Goal: Task Accomplishment & Management: Manage account settings

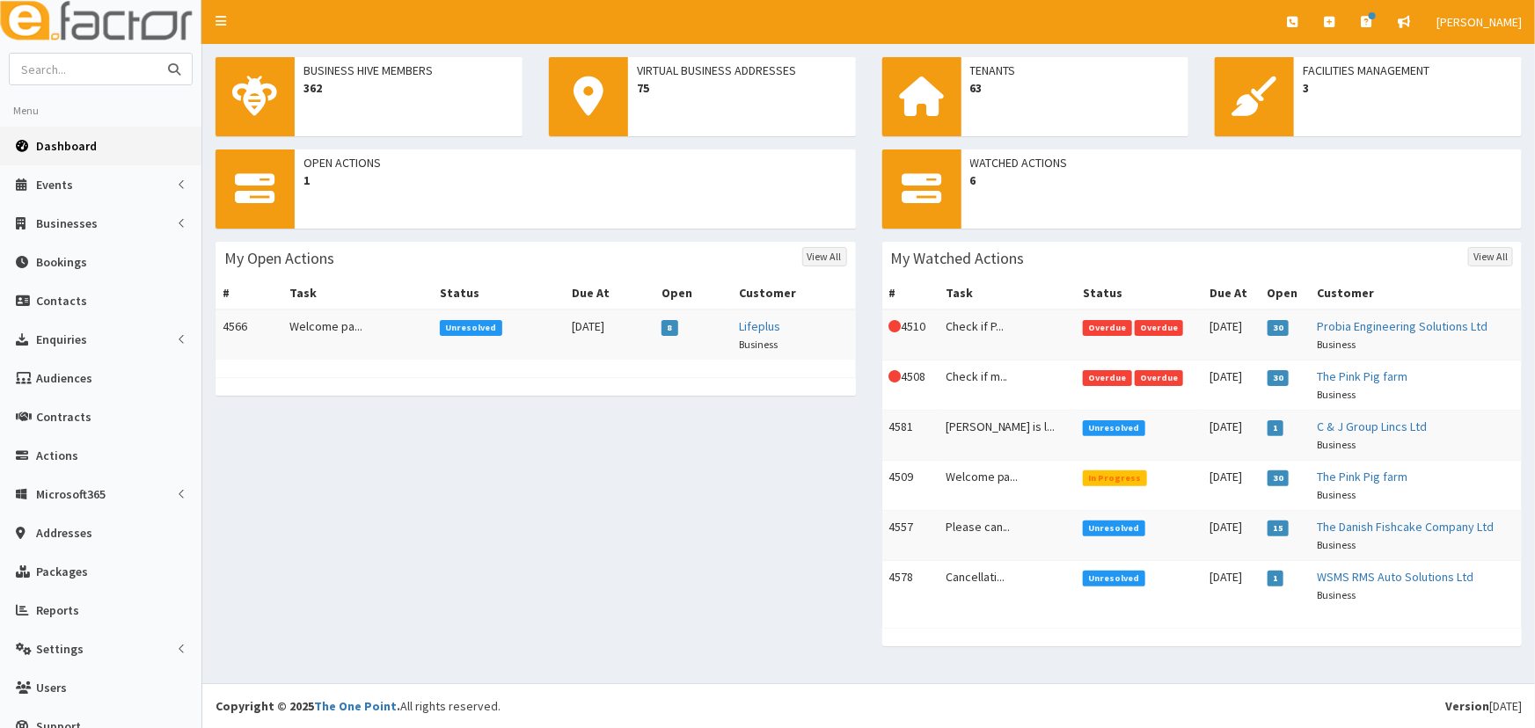
click at [72, 55] on input "text" at bounding box center [84, 69] width 148 height 31
click at [88, 70] on input "text" at bounding box center [84, 69] width 148 height 31
click at [90, 74] on input "text" at bounding box center [84, 69] width 148 height 31
click at [83, 72] on input "text" at bounding box center [84, 69] width 148 height 31
type input "[PERSON_NAME]"
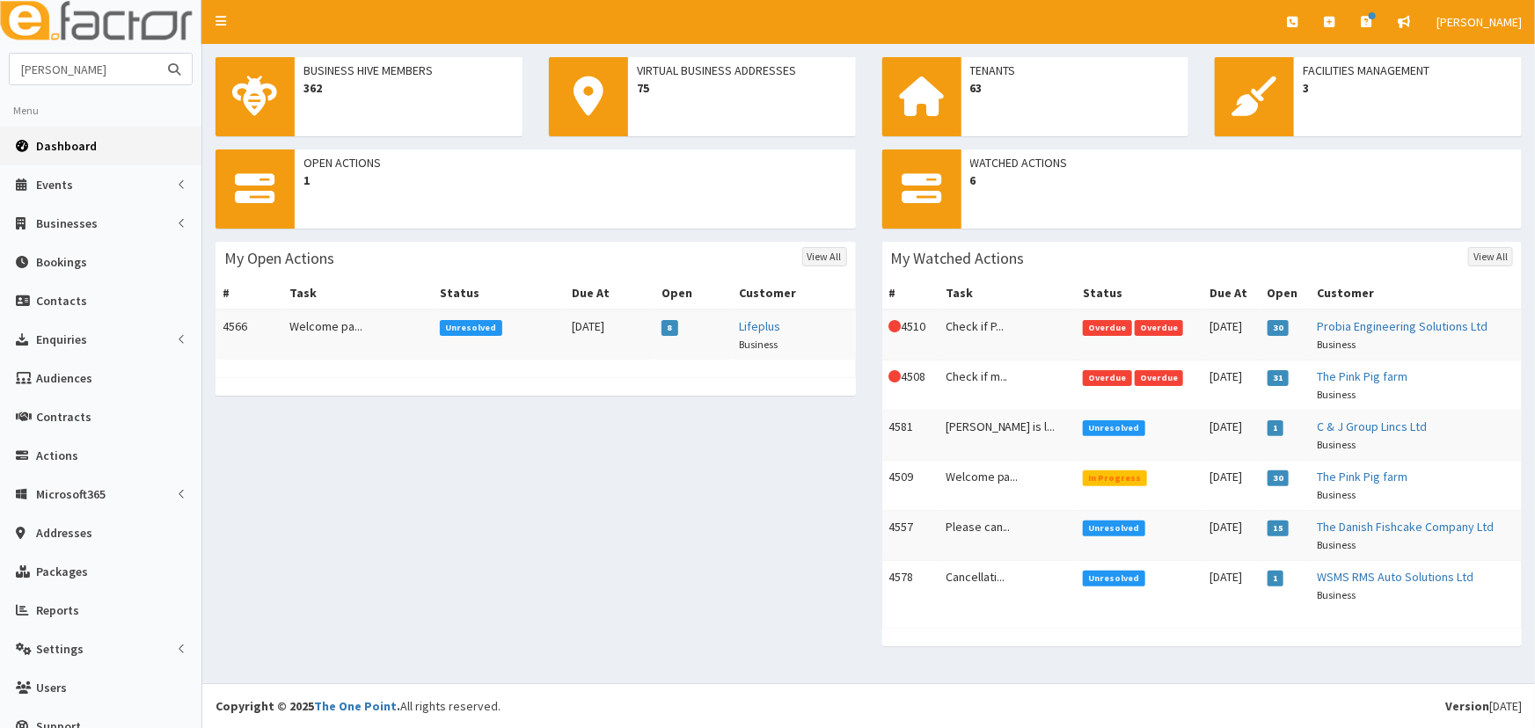
click at [157, 54] on button "submit" at bounding box center [174, 69] width 35 height 31
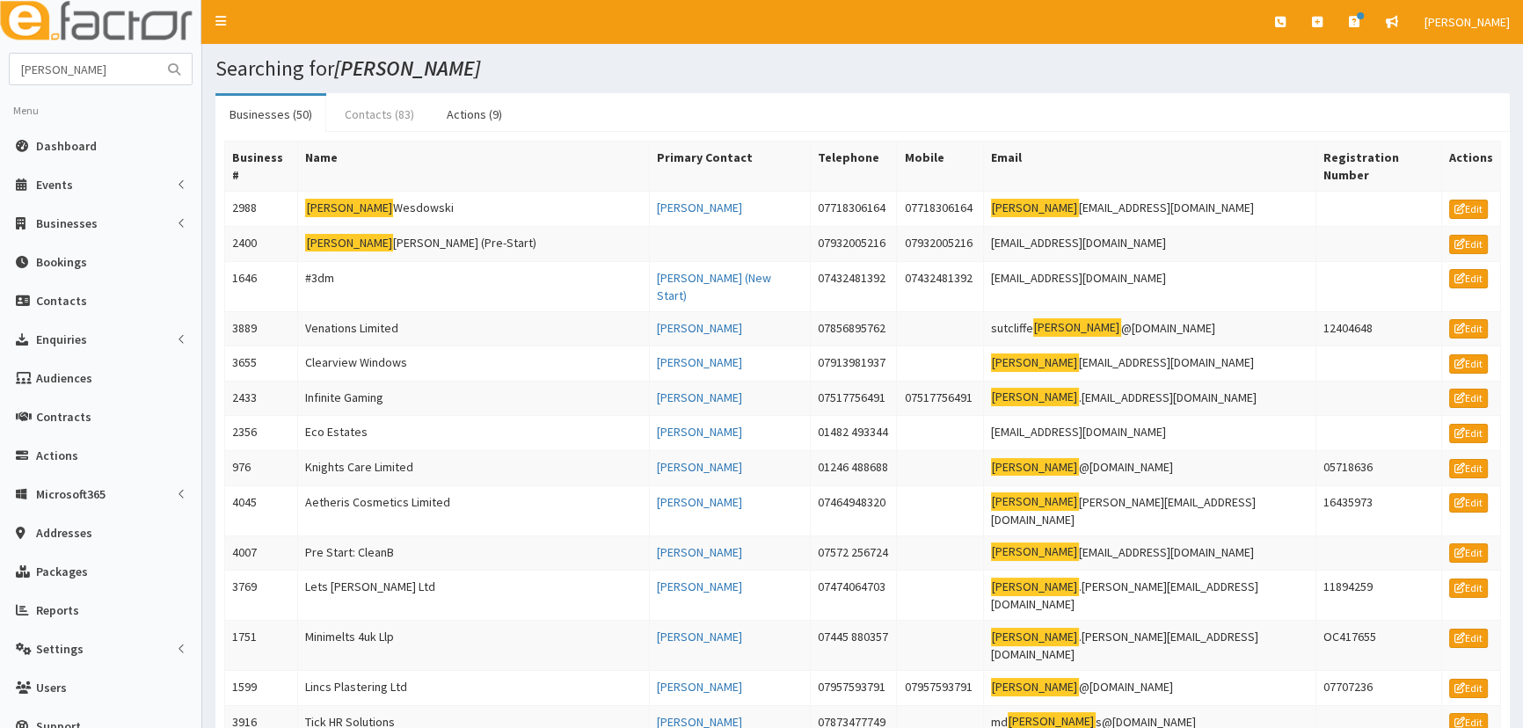
click at [380, 117] on link "Contacts (83)" at bounding box center [380, 114] width 98 height 37
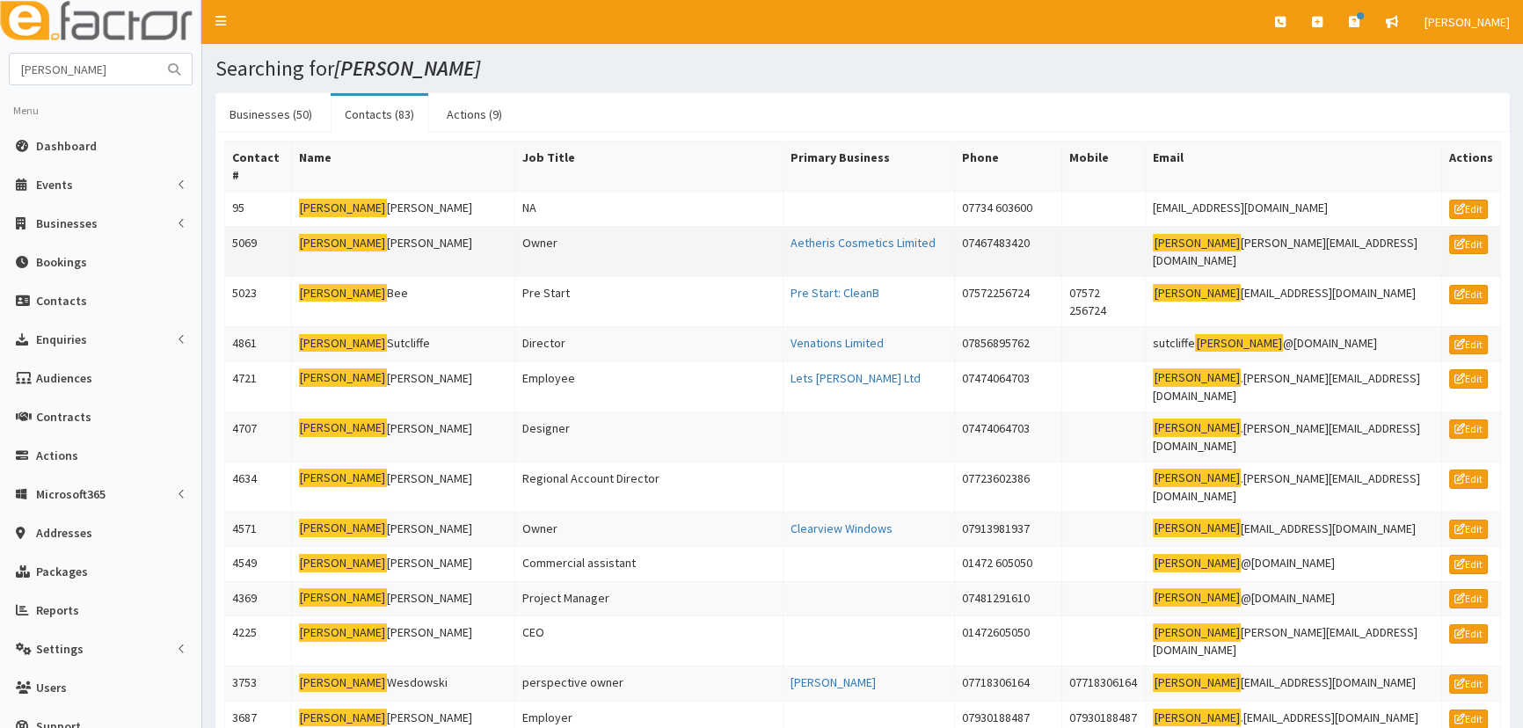
click at [406, 226] on td "Adam Fothergill" at bounding box center [402, 251] width 223 height 50
click at [86, 77] on input "[PERSON_NAME]" at bounding box center [84, 69] width 148 height 31
type input "[PERSON_NAME]"
click at [190, 66] on button "submit" at bounding box center [174, 69] width 35 height 31
click at [291, 121] on link "Businesses (50)" at bounding box center [270, 114] width 111 height 37
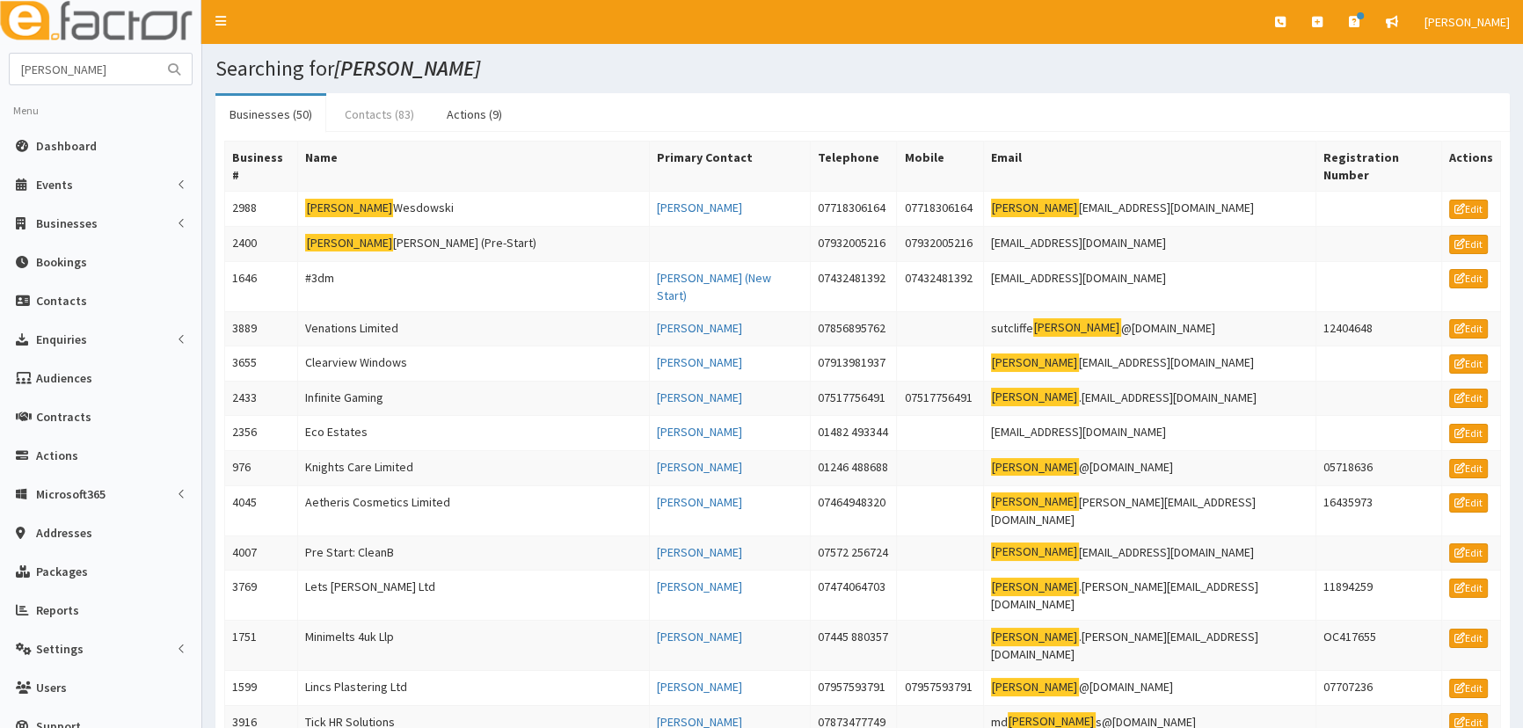
click at [377, 120] on link "Contacts (83)" at bounding box center [380, 114] width 98 height 37
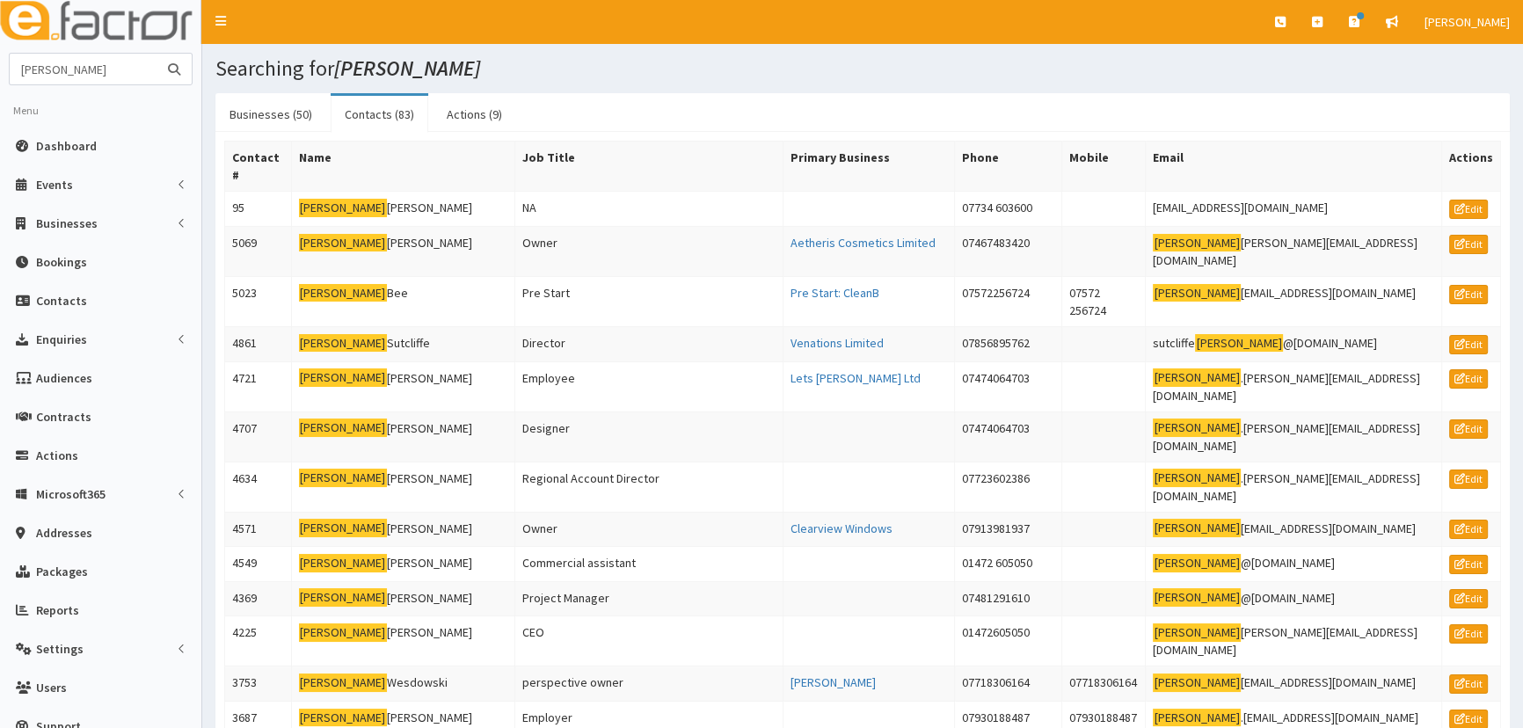
click at [105, 70] on input "Adam" at bounding box center [84, 69] width 148 height 31
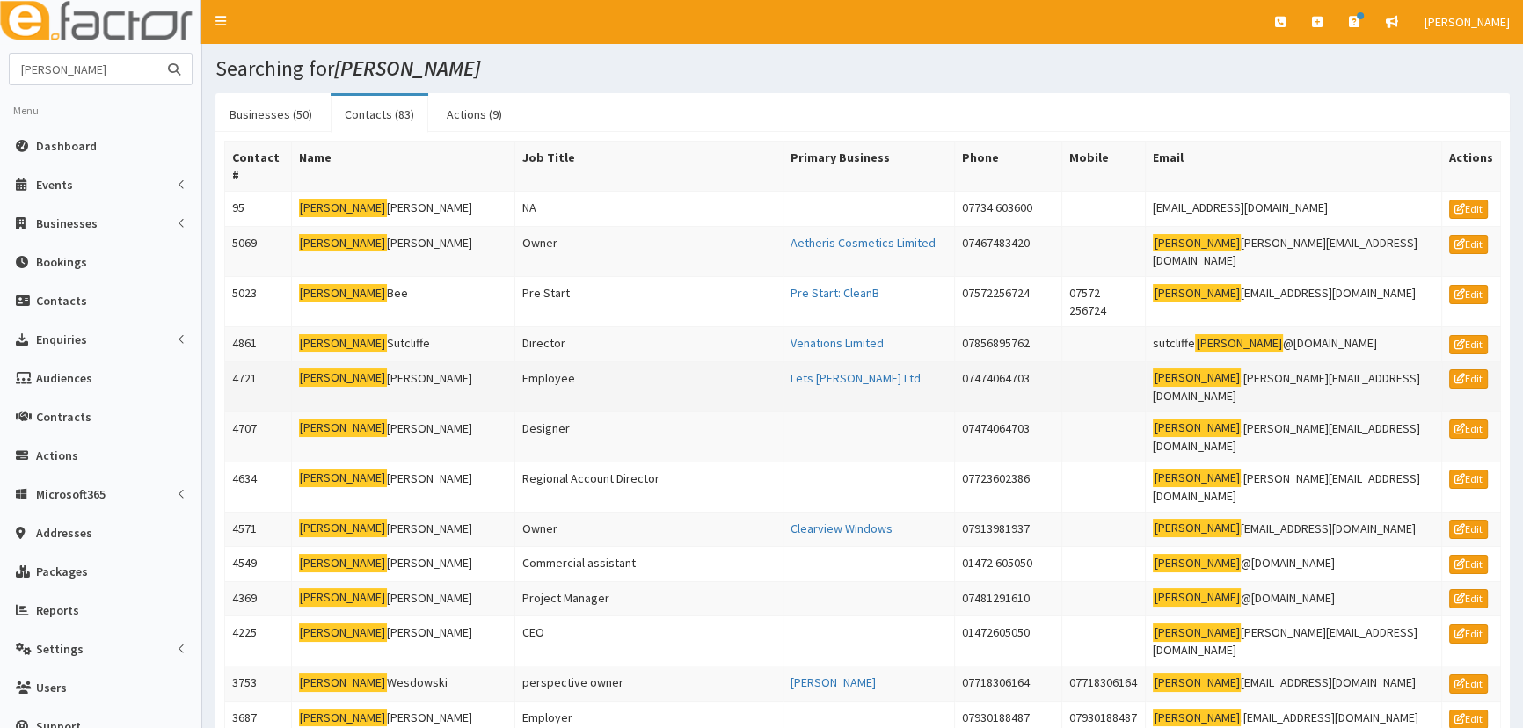
type input "Adam"
click at [354, 362] on td "Adam Tellefsen" at bounding box center [402, 387] width 223 height 50
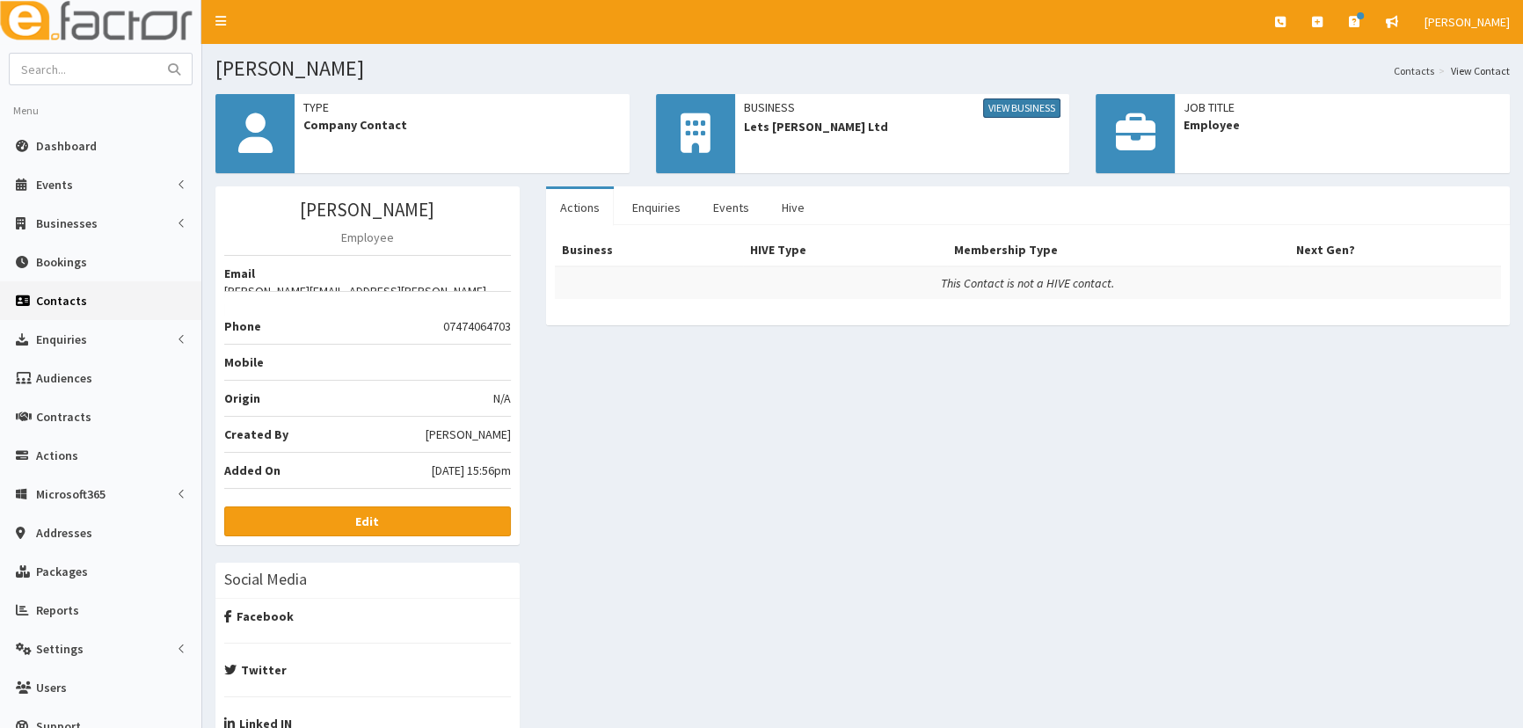
drag, startPoint x: 1004, startPoint y: 99, endPoint x: 1003, endPoint y: 108, distance: 9.0
click at [1004, 99] on link "View Business" at bounding box center [1021, 108] width 77 height 19
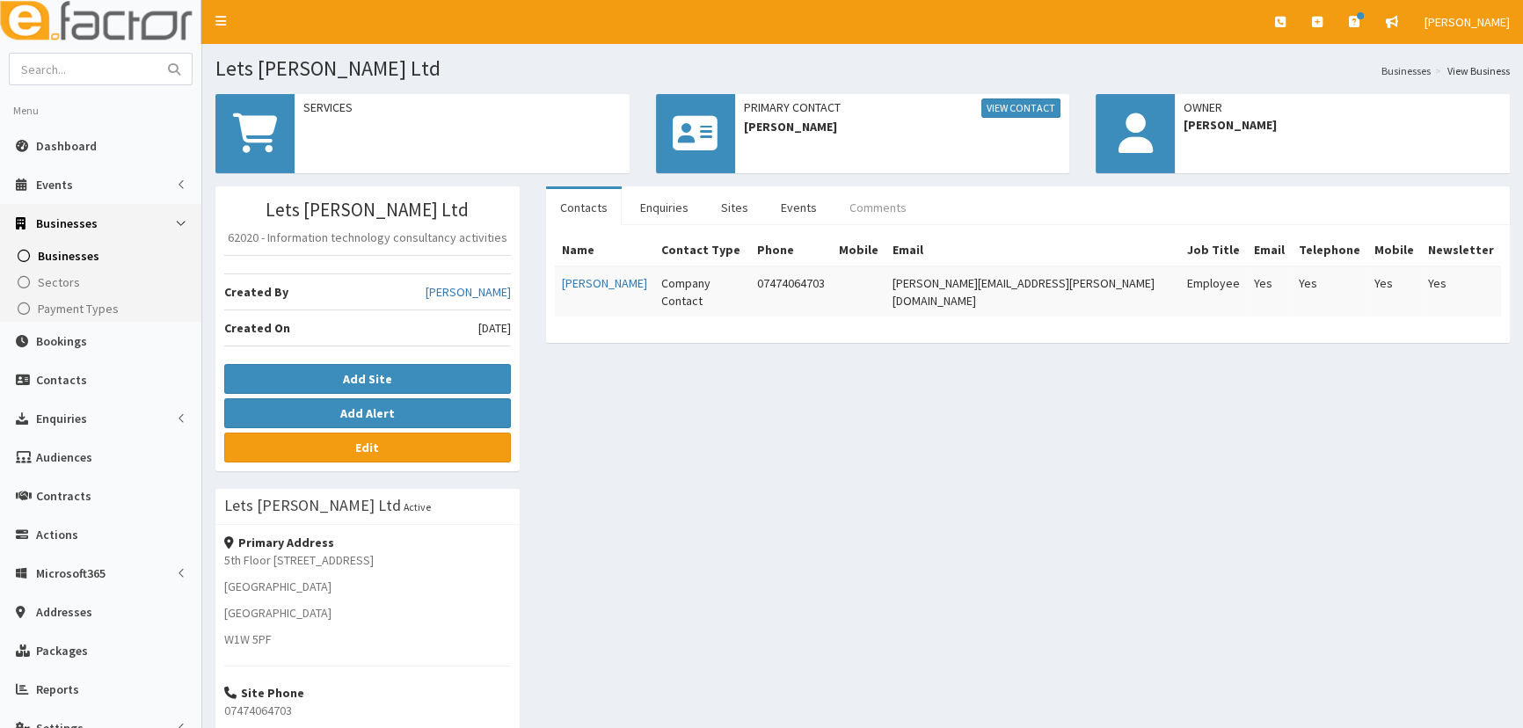
click at [896, 214] on link "Comments" at bounding box center [878, 207] width 85 height 37
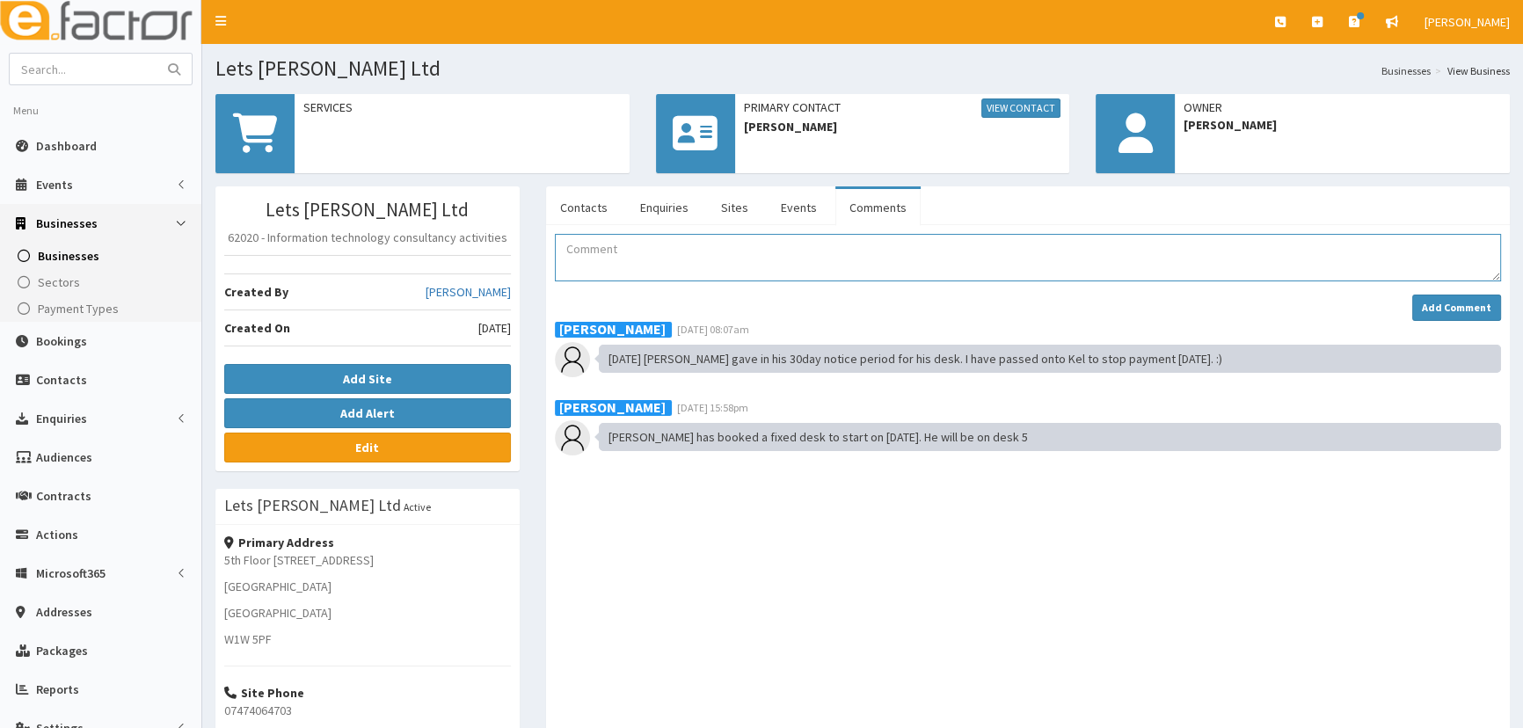
click at [693, 257] on textarea "Comment" at bounding box center [1028, 257] width 947 height 47
click at [710, 257] on textarea "Comment" at bounding box center [1028, 257] width 947 height 47
type textarea "Adams desk has now expired"
click at [1447, 318] on button "Add Comment" at bounding box center [1457, 308] width 89 height 26
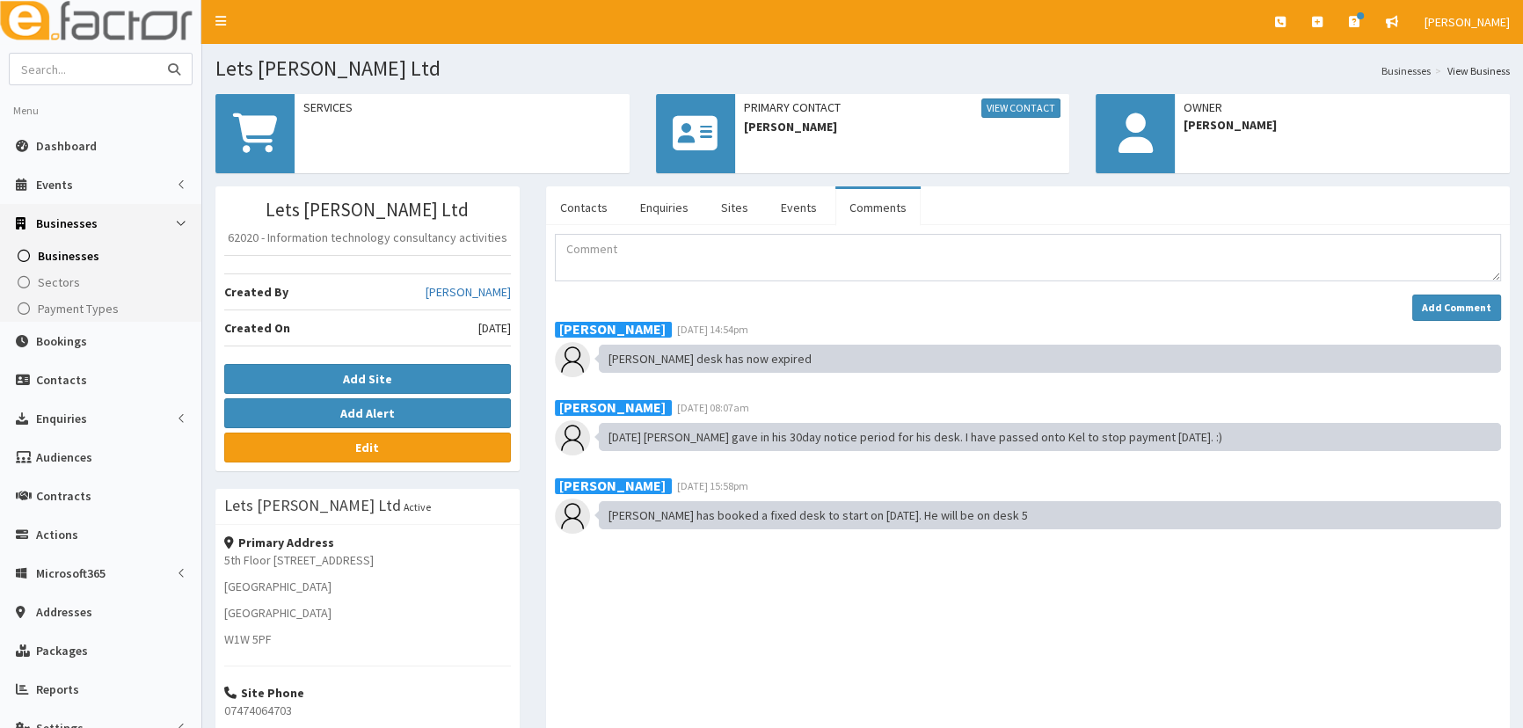
click at [124, 66] on input "text" at bounding box center [84, 69] width 148 height 31
type input "stirling"
click at [157, 54] on button "submit" at bounding box center [174, 69] width 35 height 31
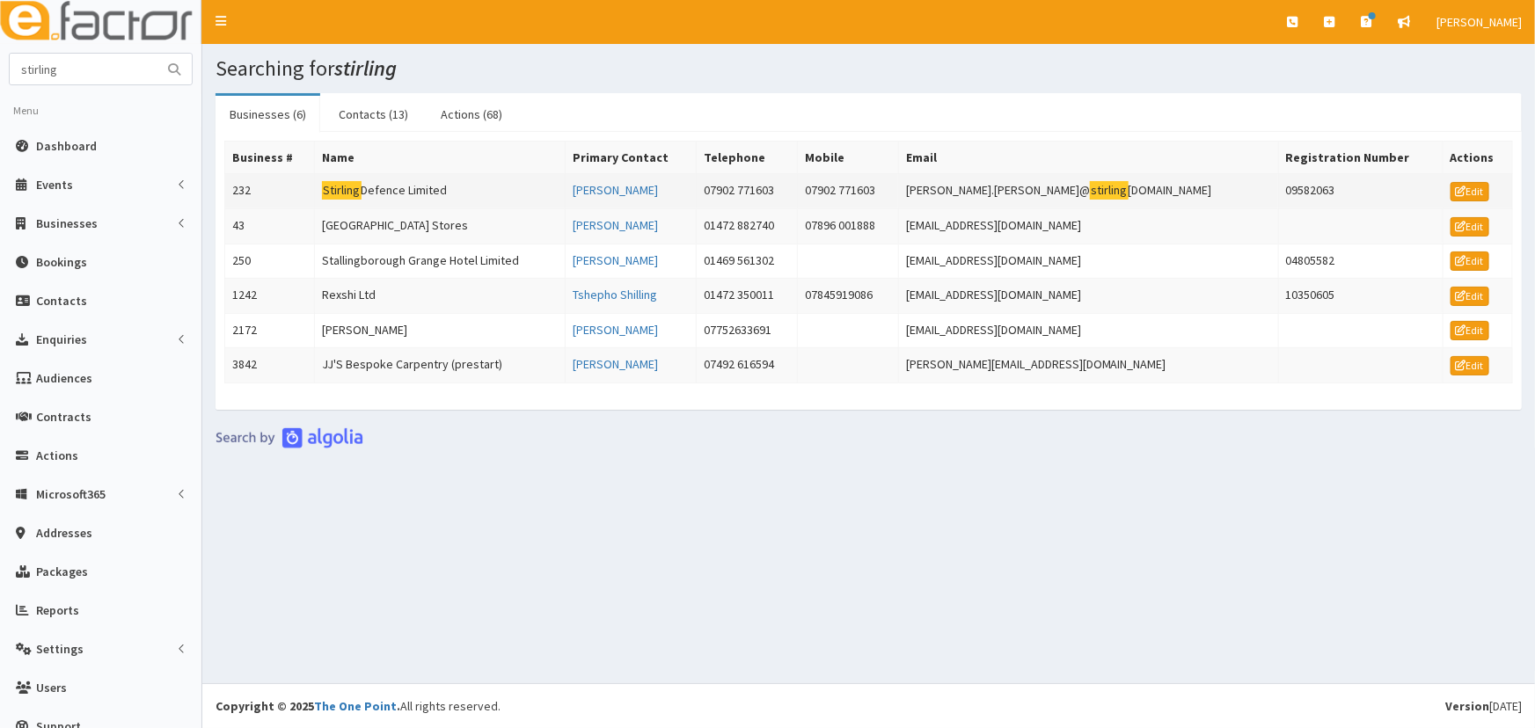
click at [438, 177] on td "Stirling Defence Limited" at bounding box center [439, 191] width 251 height 35
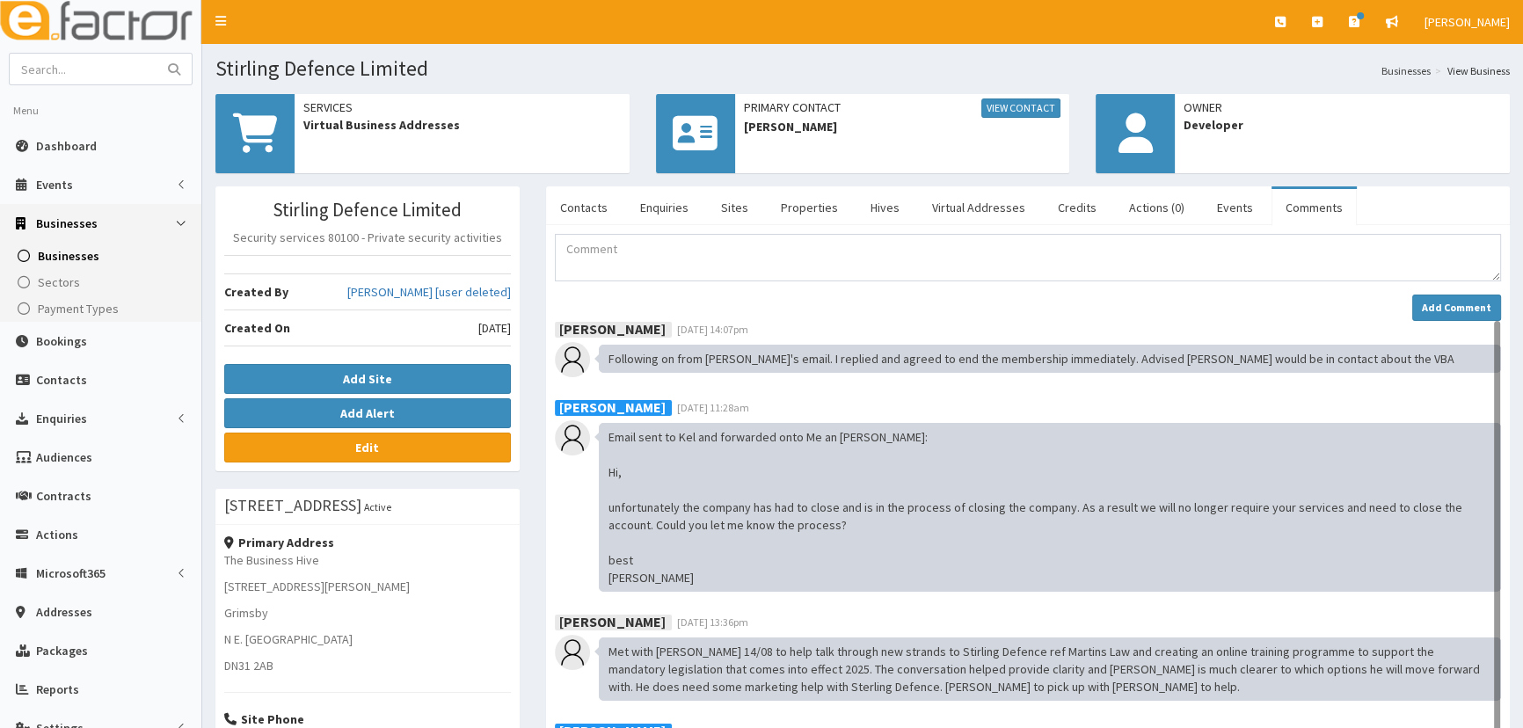
click at [1284, 208] on link "Comments" at bounding box center [1314, 207] width 85 height 37
click at [968, 205] on link "Virtual Addresses" at bounding box center [978, 207] width 121 height 37
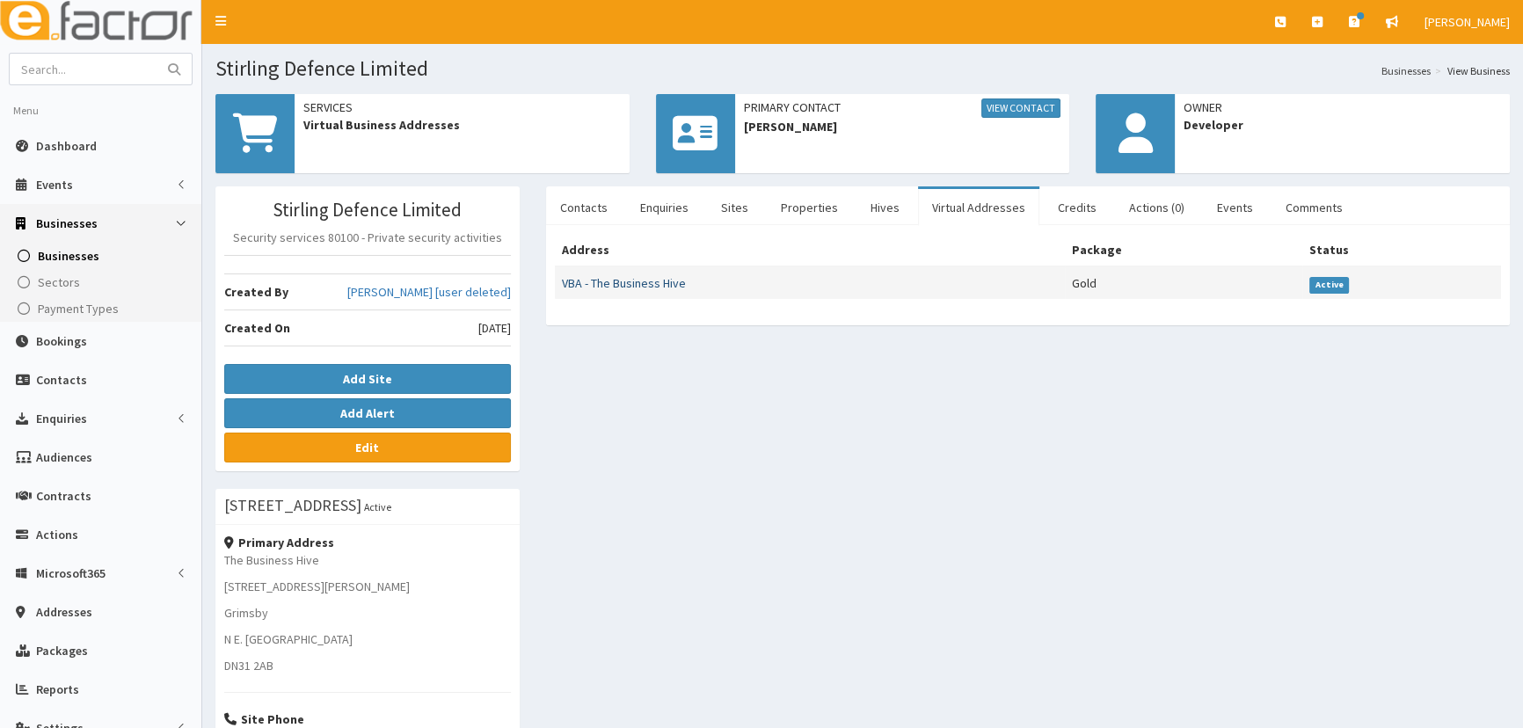
click at [623, 283] on link "VBA - The Business Hive" at bounding box center [624, 283] width 124 height 16
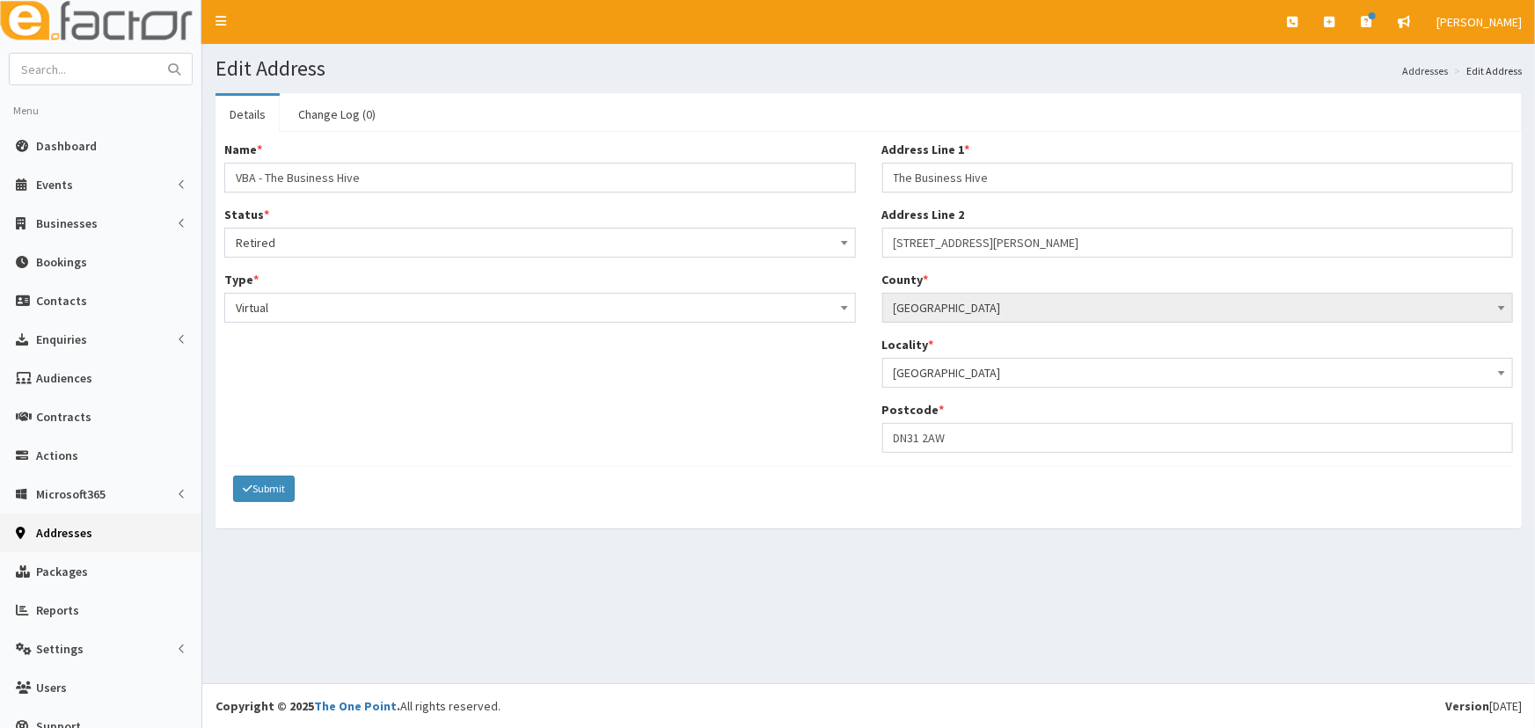
click at [310, 240] on span "Retired" at bounding box center [540, 242] width 609 height 25
click at [264, 487] on button "Submit" at bounding box center [264, 489] width 62 height 26
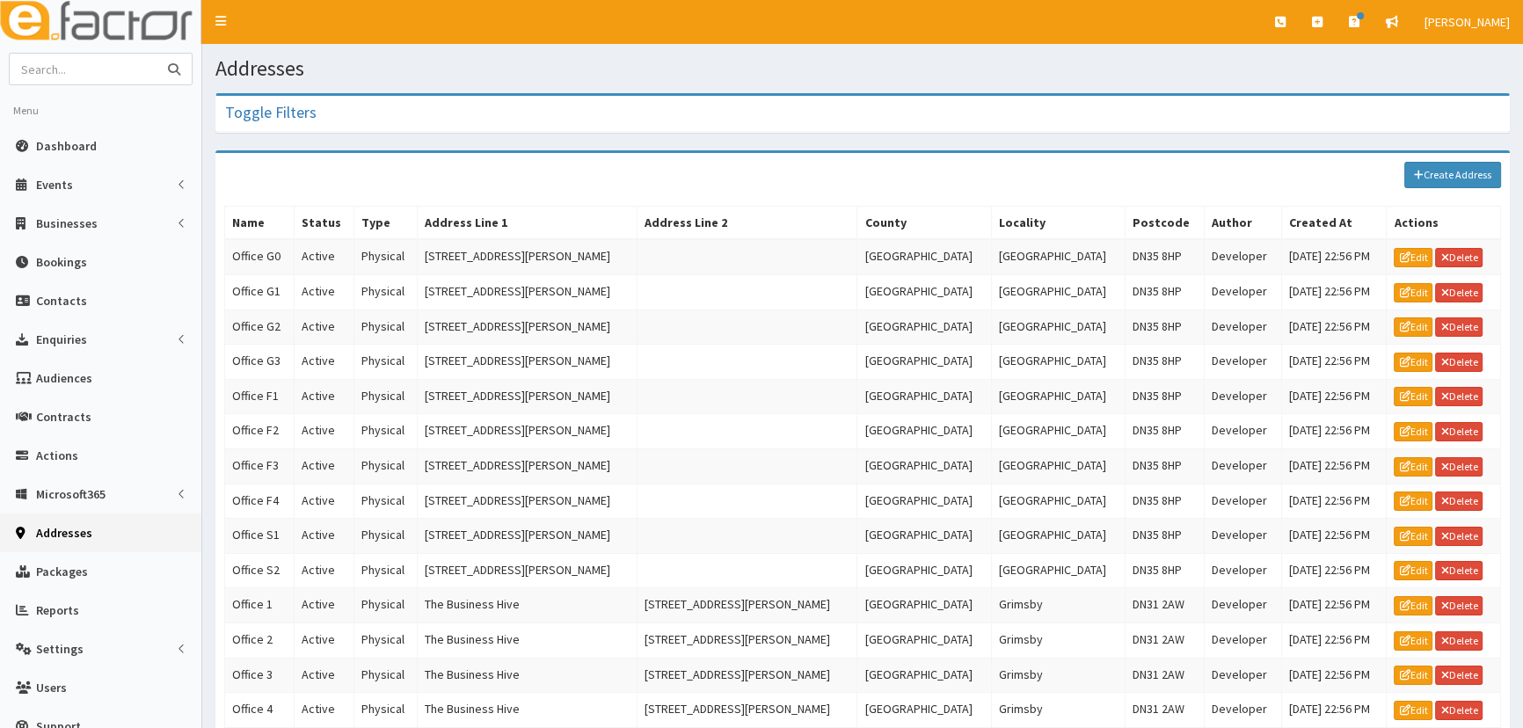
click at [106, 65] on input "text" at bounding box center [84, 69] width 148 height 31
type input "stirling"
click at [157, 54] on button "submit" at bounding box center [174, 69] width 35 height 31
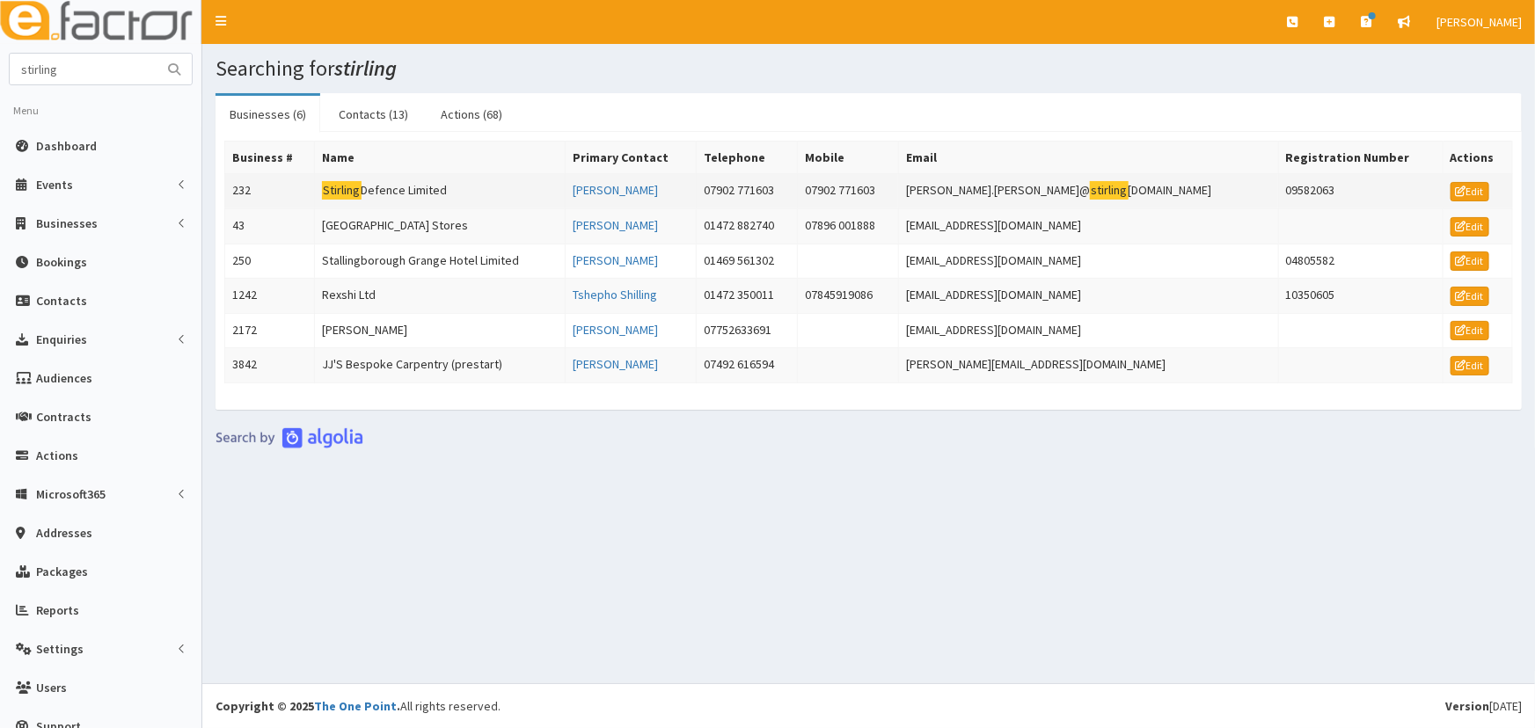
click at [417, 191] on td "Stirling Defence Limited" at bounding box center [439, 191] width 251 height 35
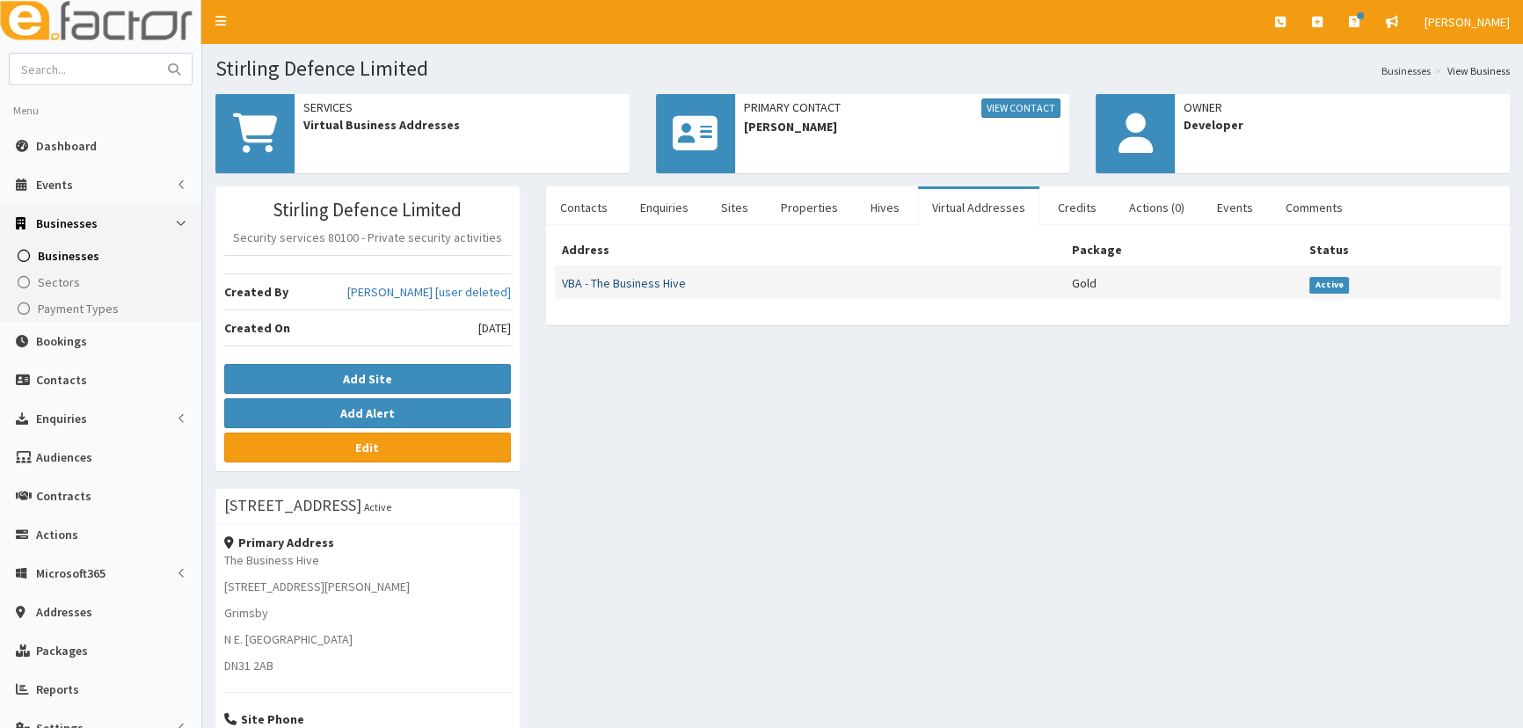
click at [642, 280] on link "VBA - The Business Hive" at bounding box center [624, 283] width 124 height 16
click at [734, 274] on td "VBA - The Business Hive" at bounding box center [810, 283] width 511 height 33
click at [455, 442] on link "Edit" at bounding box center [367, 448] width 287 height 30
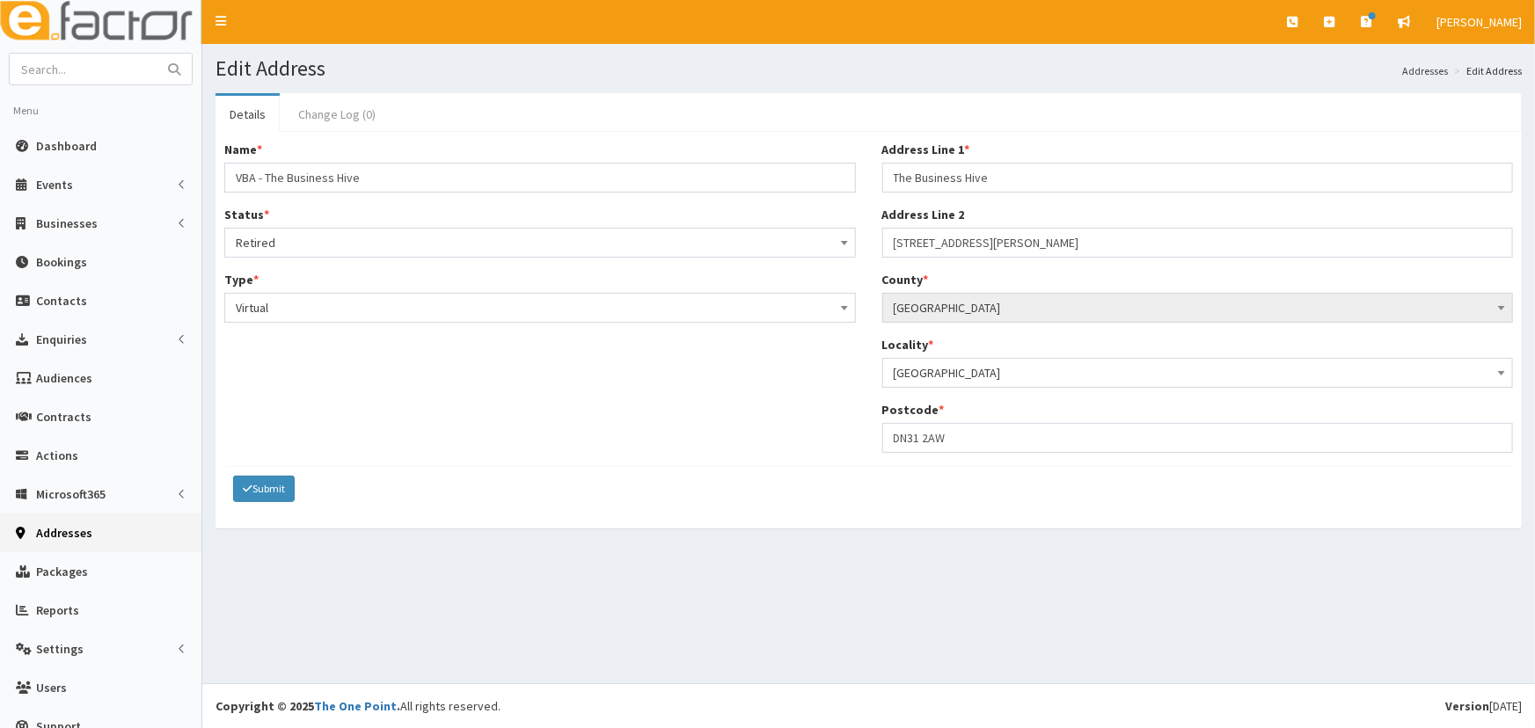
drag, startPoint x: 349, startPoint y: 136, endPoint x: 350, endPoint y: 113, distance: 22.9
click at [349, 136] on div "Name * Status * Please select an Option Active Retired Active Retired Retired T…" at bounding box center [868, 330] width 1306 height 397
click at [350, 113] on link "Change Log (0)" at bounding box center [337, 114] width 106 height 37
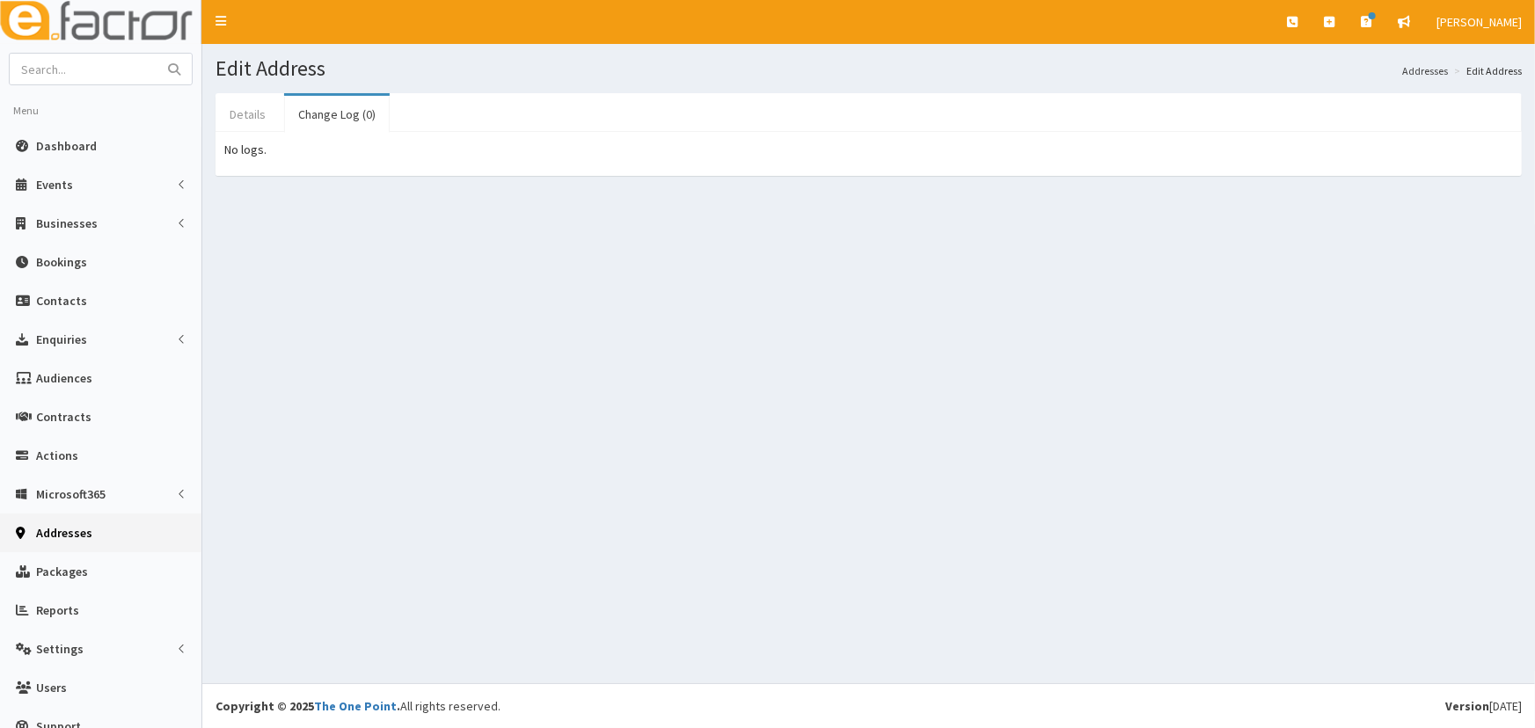
click at [256, 109] on link "Details" at bounding box center [247, 114] width 64 height 37
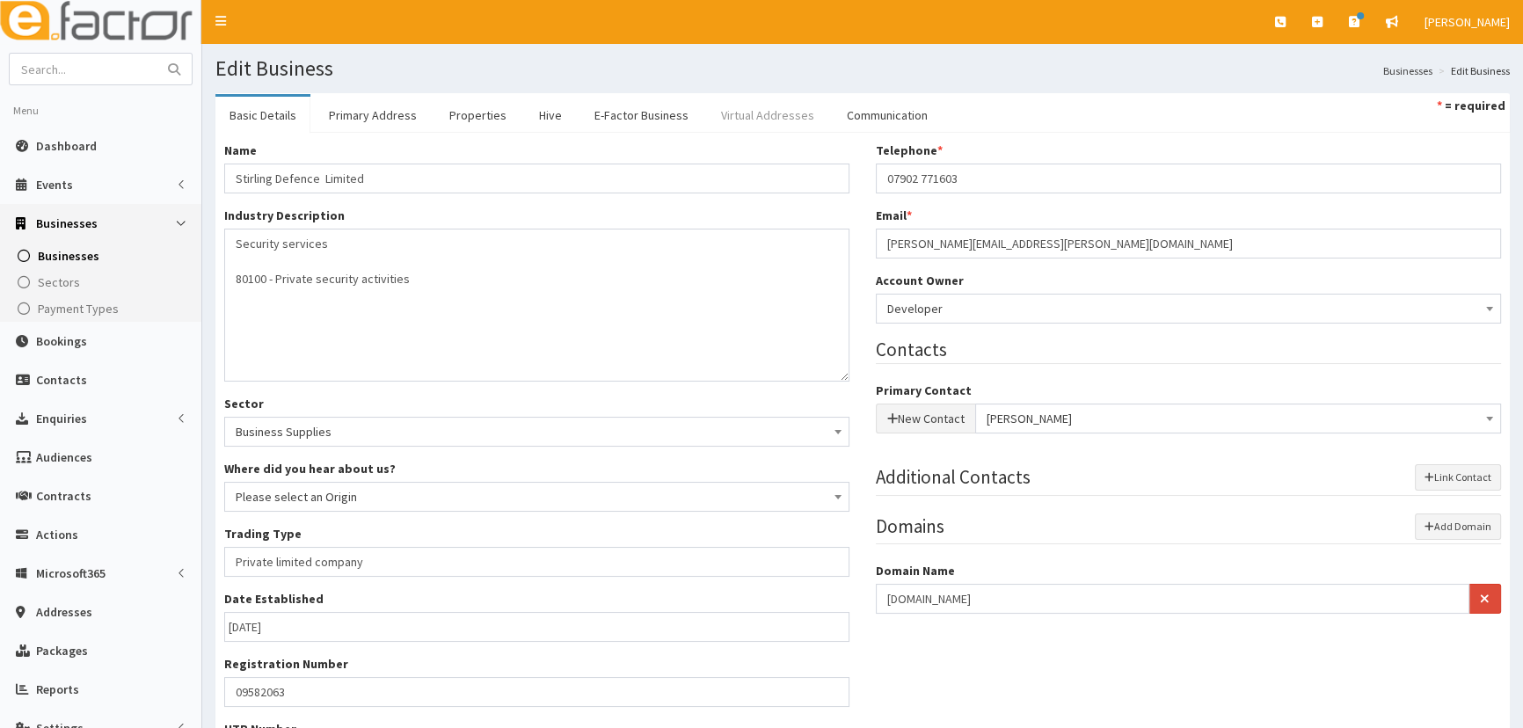
click at [707, 112] on link "Virtual Addresses" at bounding box center [767, 115] width 121 height 37
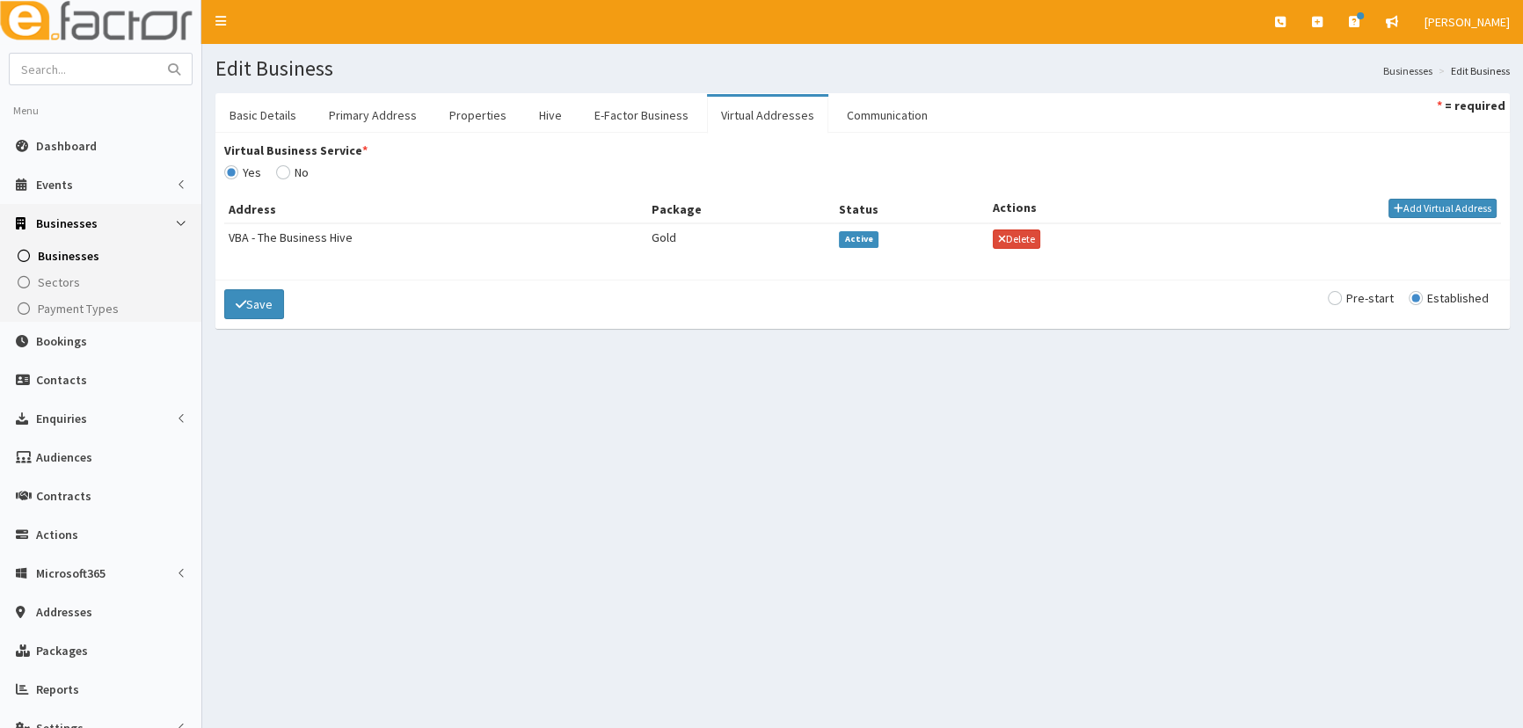
click at [286, 167] on input "Virtual Business Service *" at bounding box center [292, 172] width 33 height 12
radio input "true"
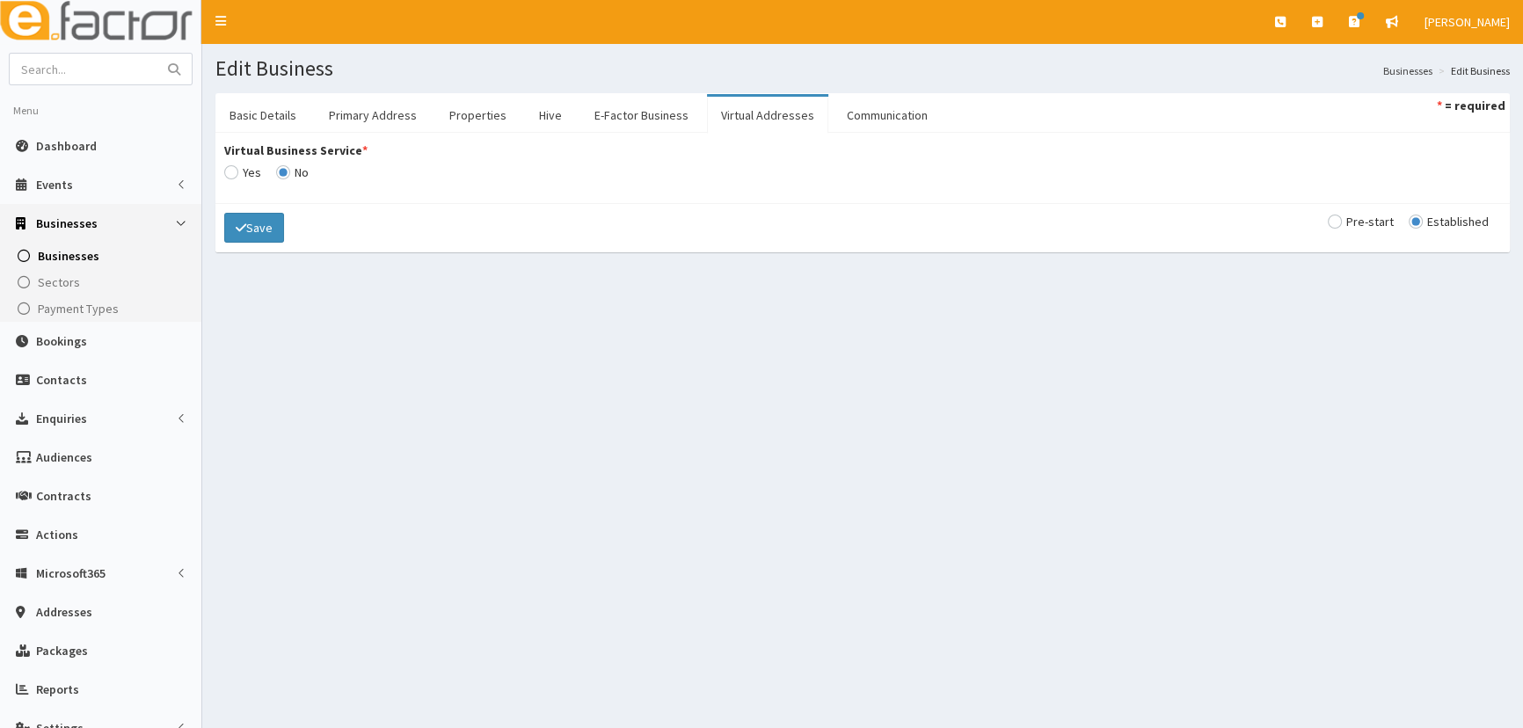
click at [230, 167] on input "Virtual Business Service *" at bounding box center [242, 172] width 37 height 12
radio input "true"
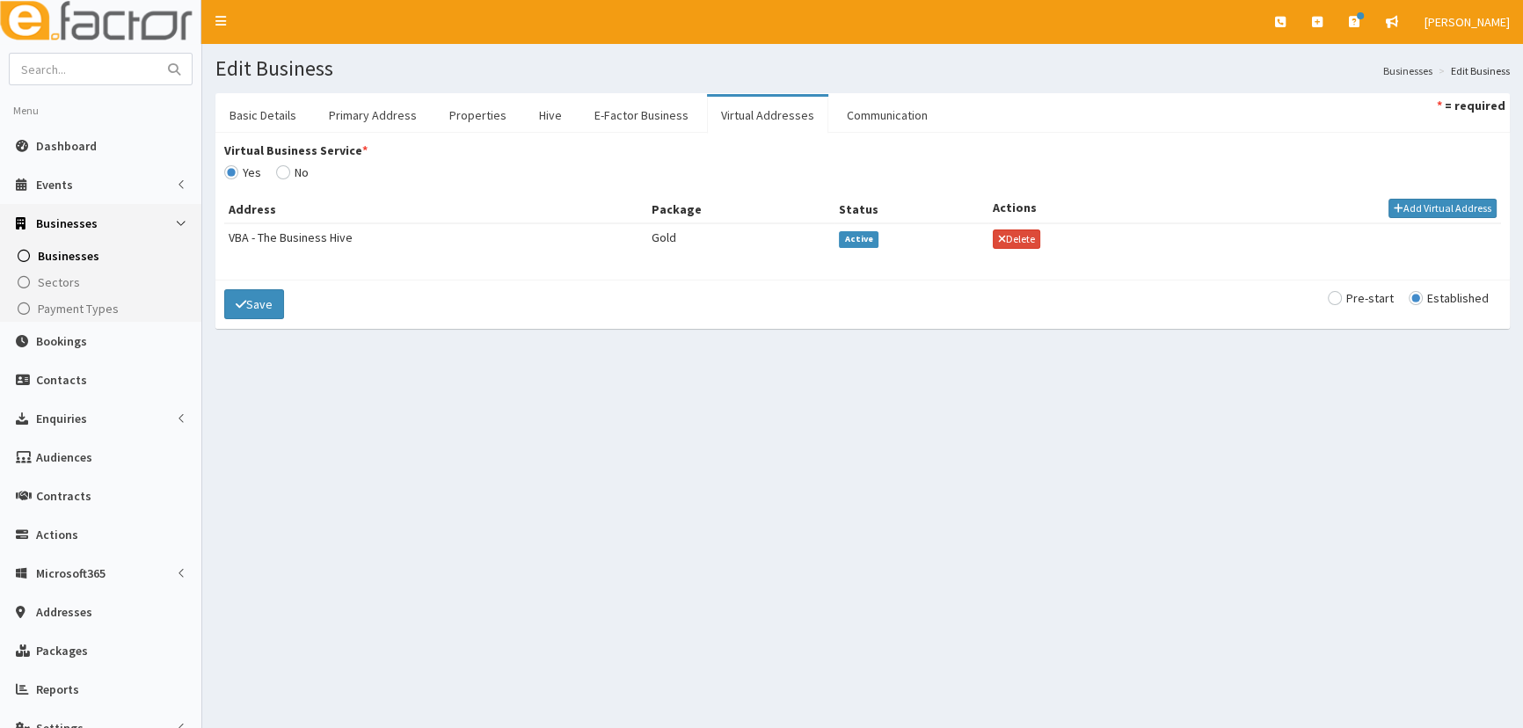
click at [280, 236] on td "VBA - The Business Hive" at bounding box center [435, 238] width 423 height 30
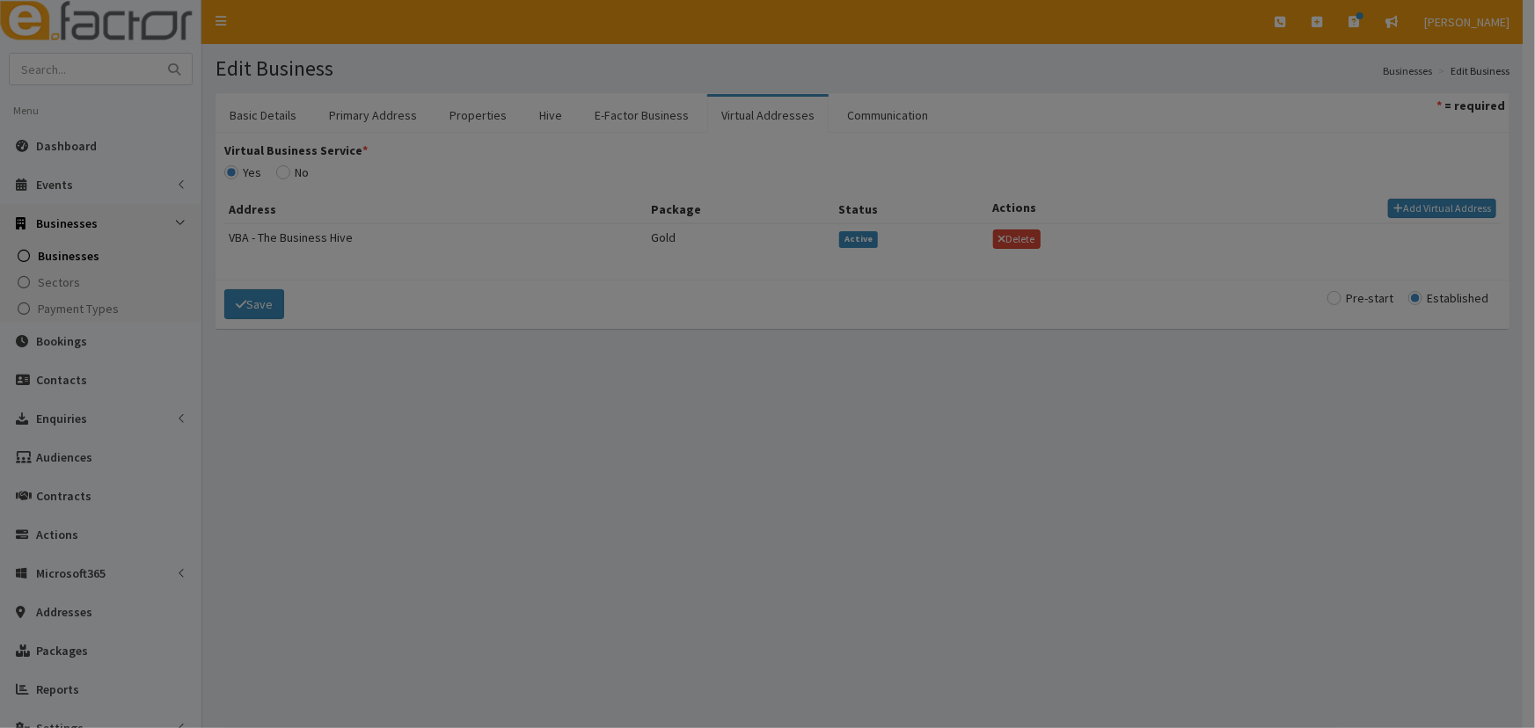
click at [280, 236] on div at bounding box center [767, 364] width 1535 height 728
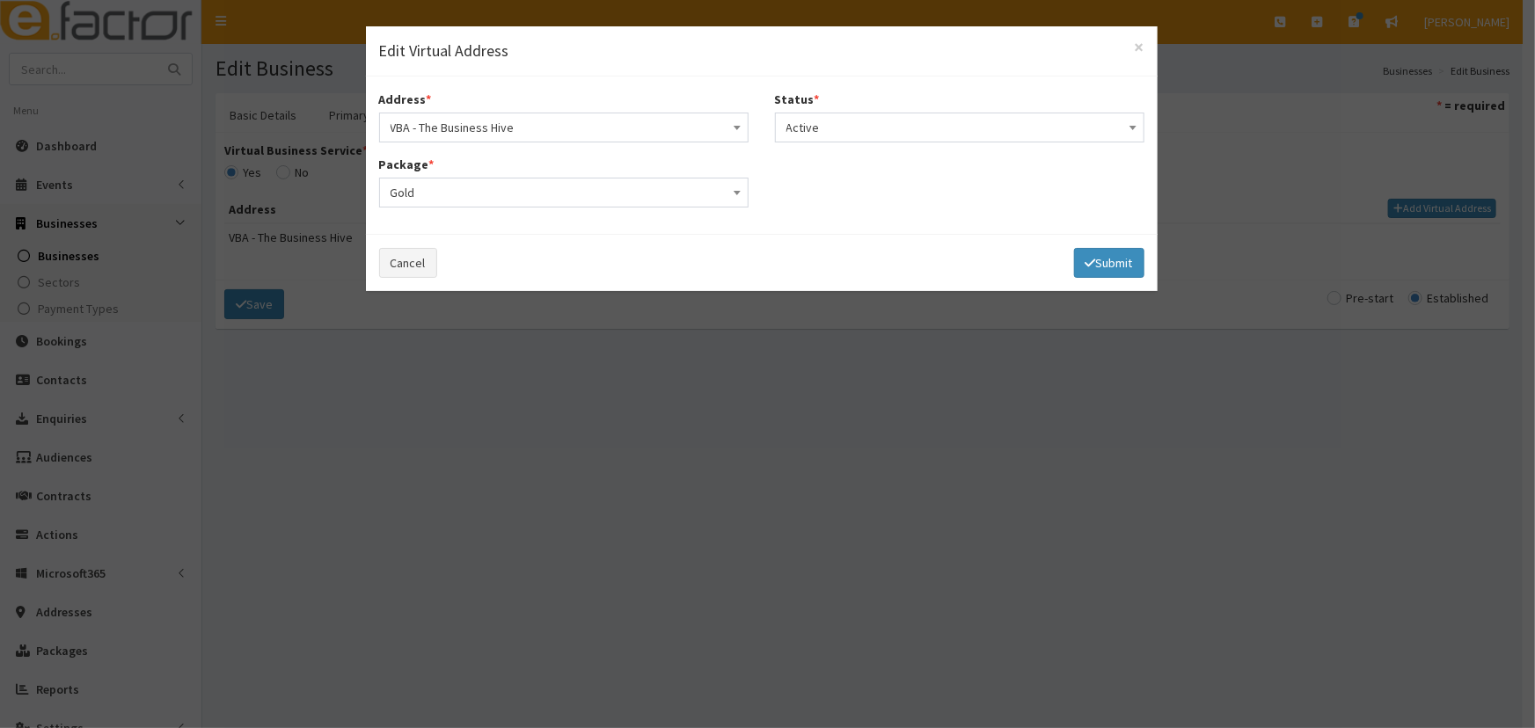
click at [456, 193] on span "Gold" at bounding box center [564, 192] width 347 height 25
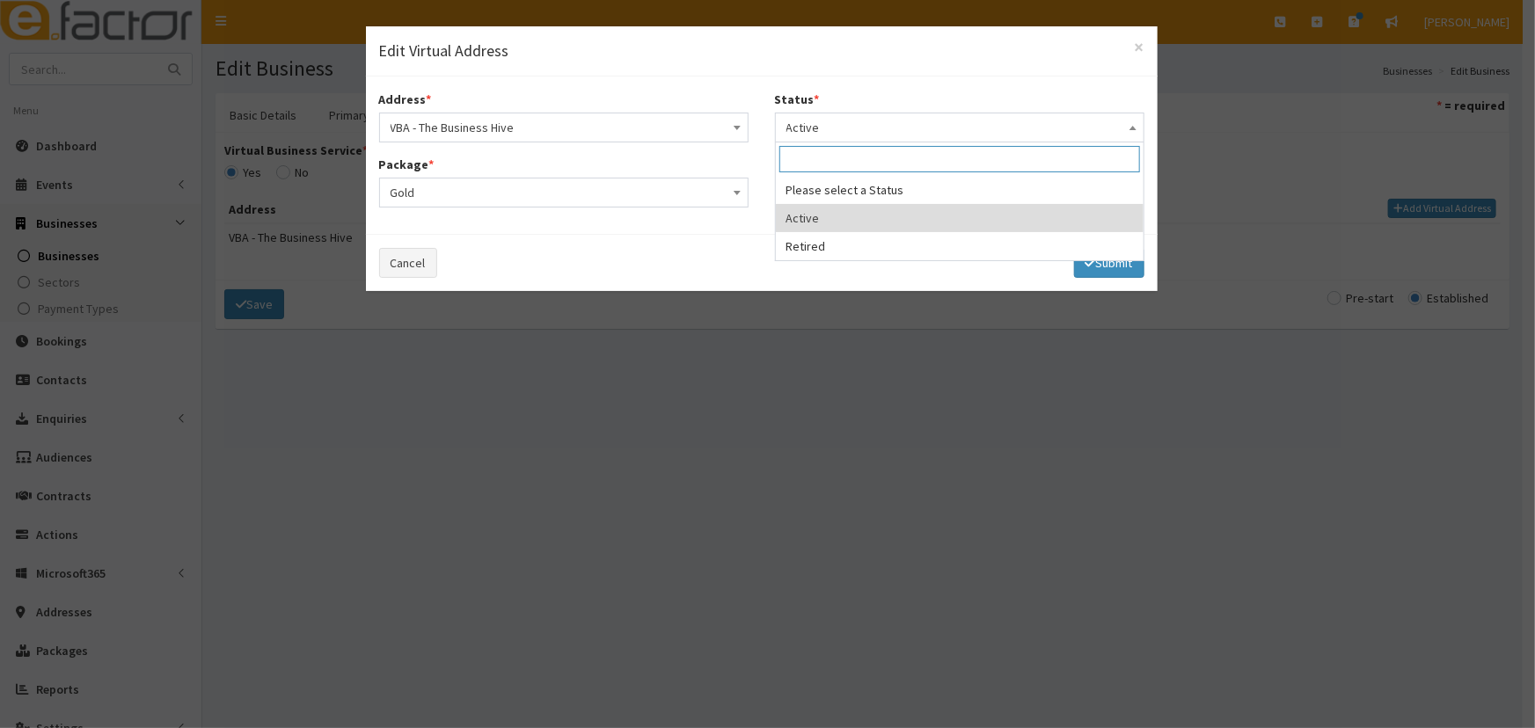
click at [861, 119] on span "Active" at bounding box center [959, 127] width 347 height 25
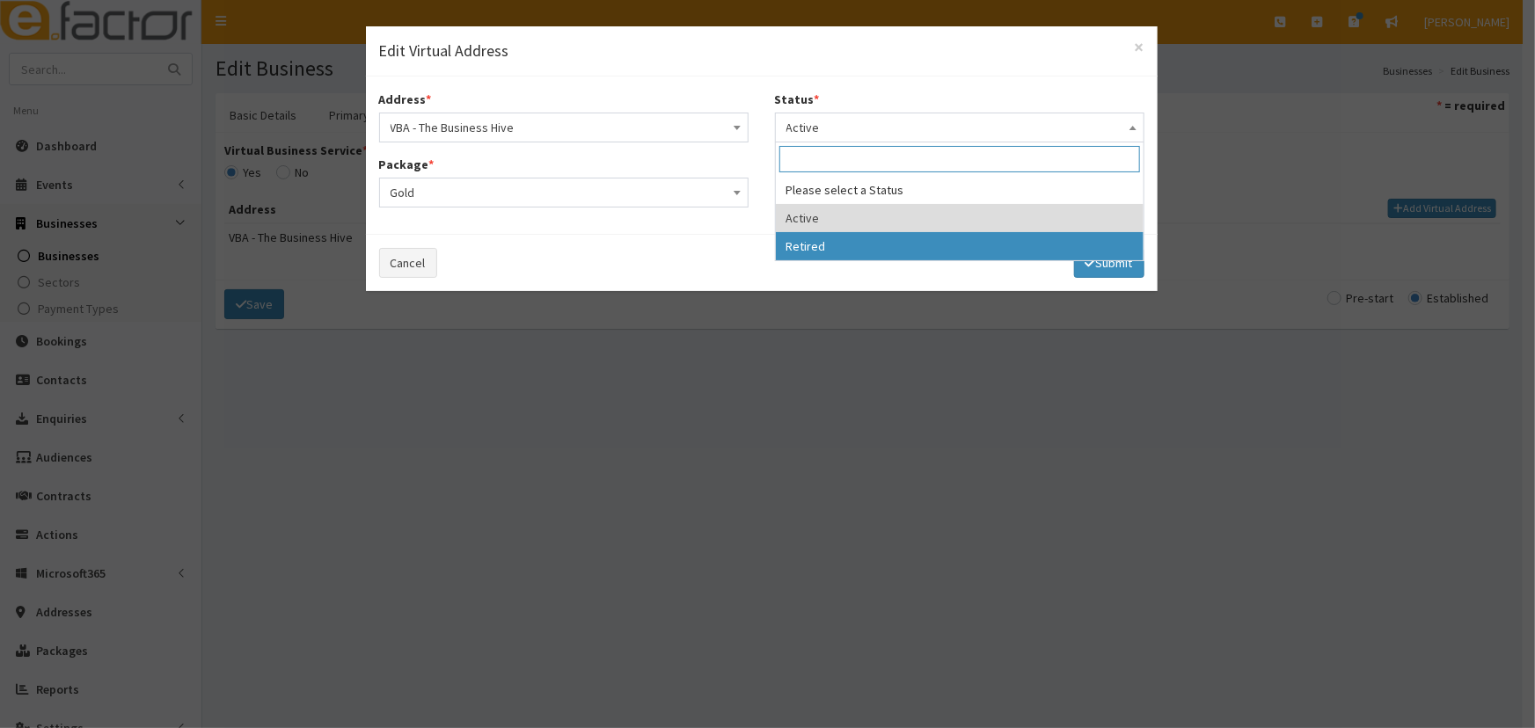
select select "2"
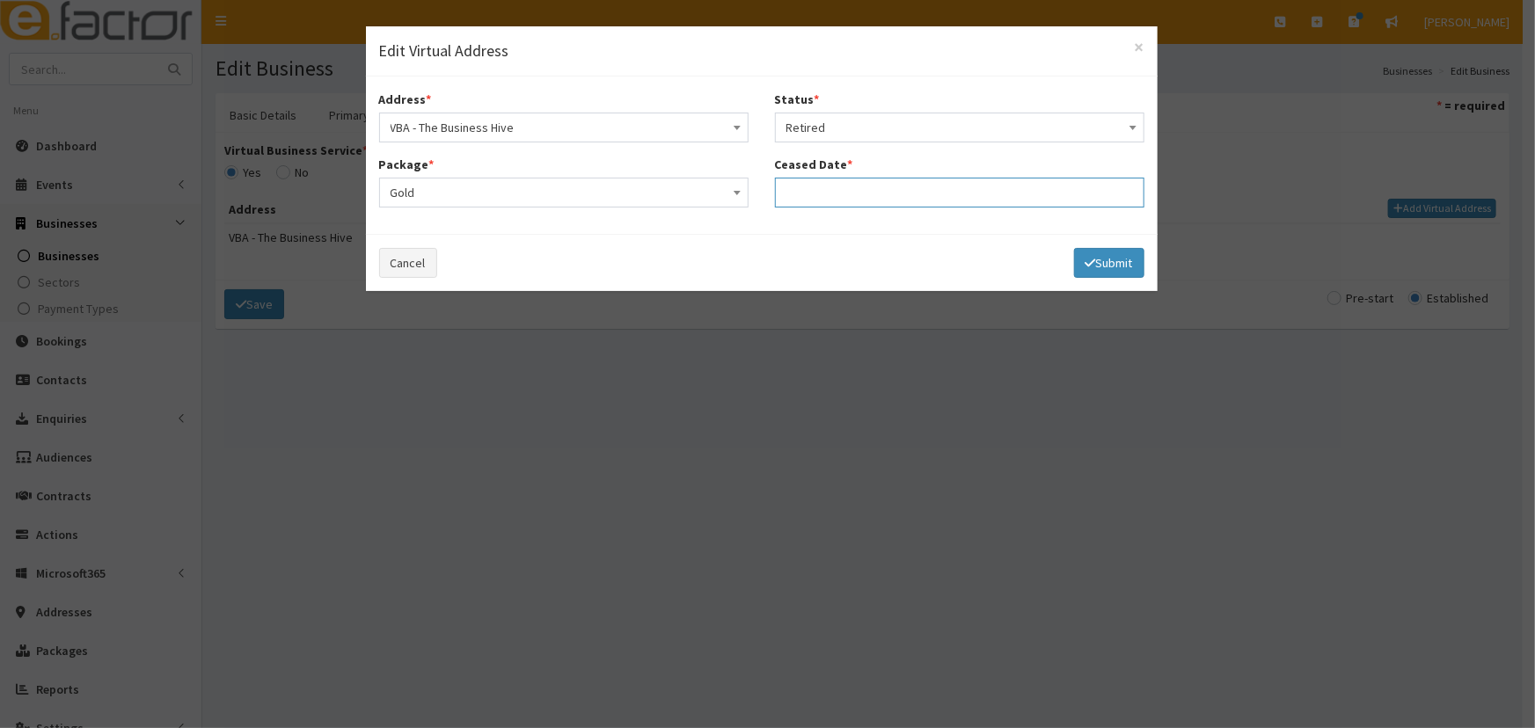
click at [885, 194] on input "text" at bounding box center [959, 193] width 369 height 30
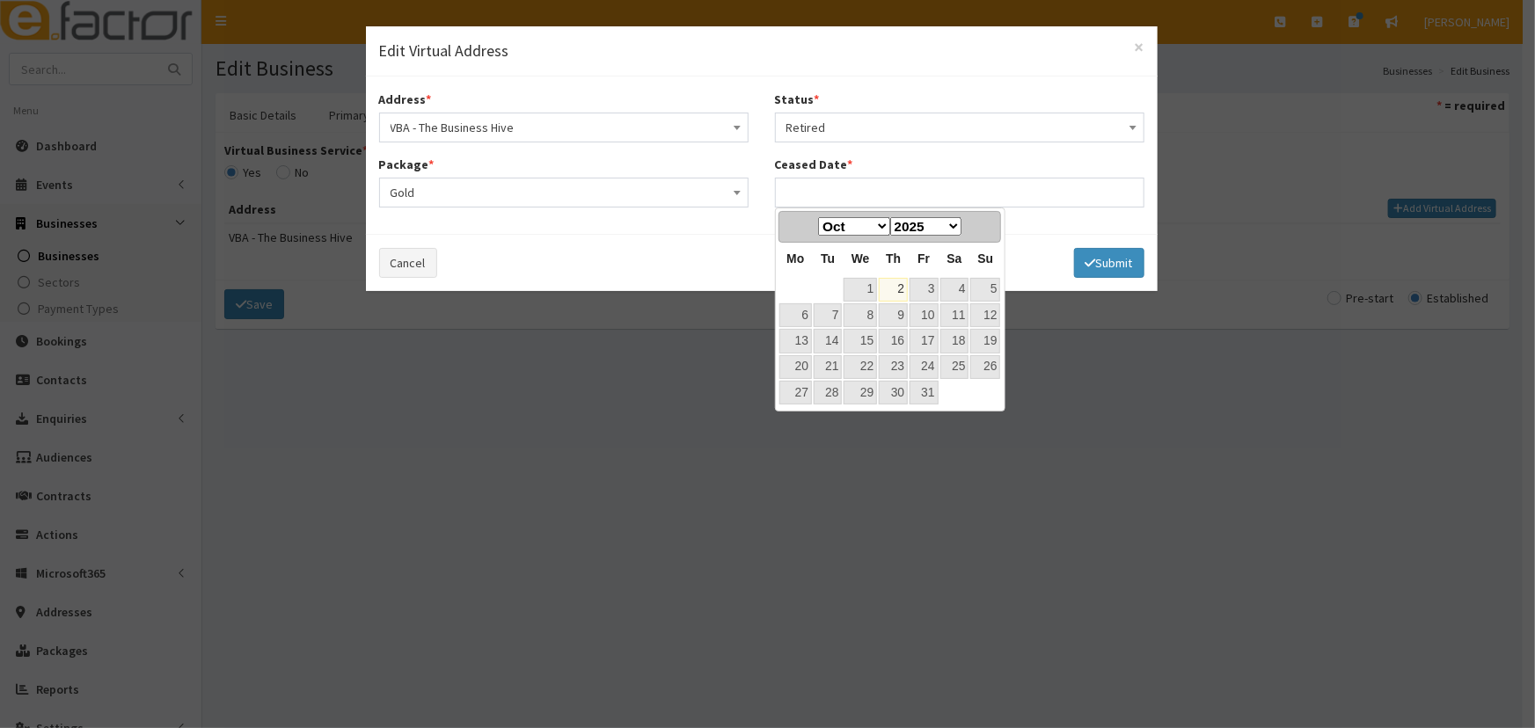
click at [895, 281] on link "2" at bounding box center [893, 290] width 29 height 24
type input "02-10-2025"
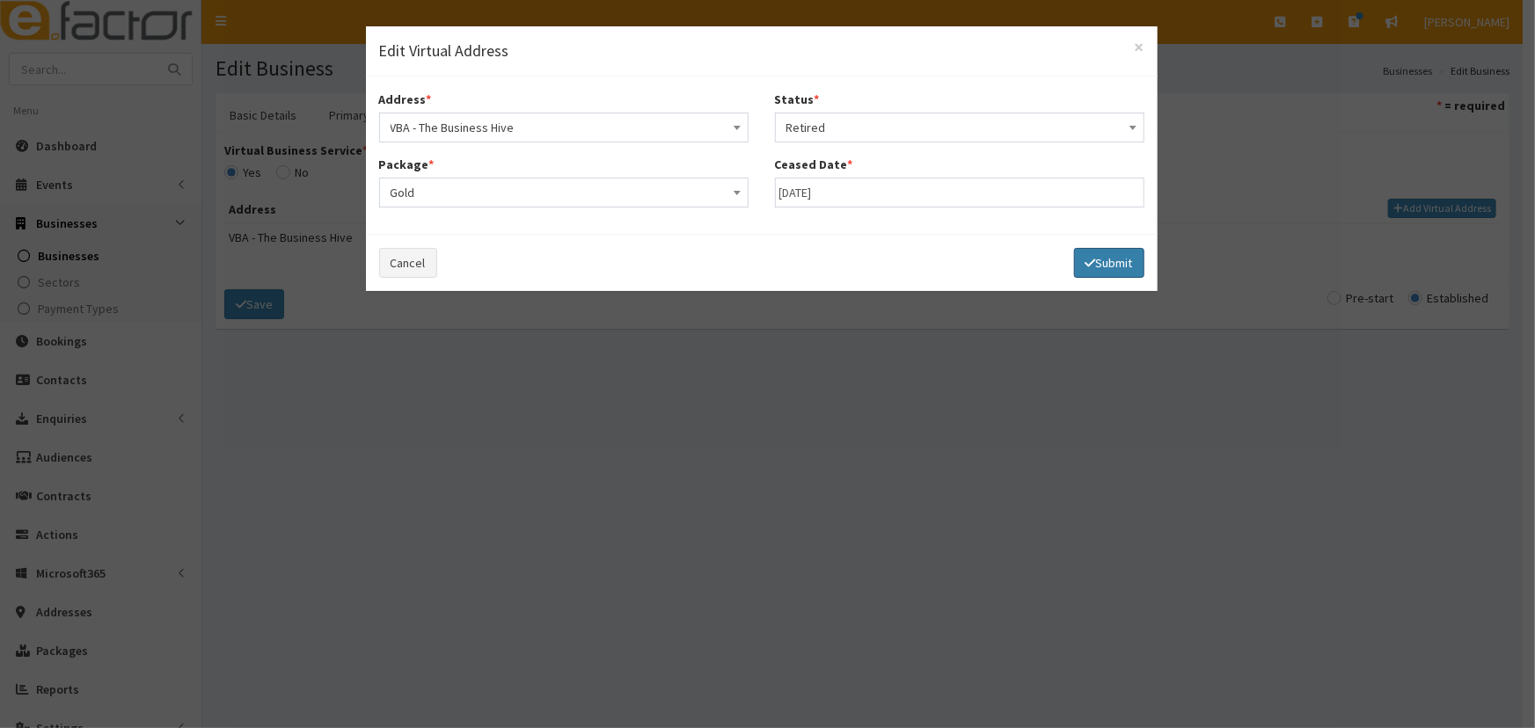
click at [1103, 261] on button "Submit" at bounding box center [1109, 263] width 70 height 30
select select
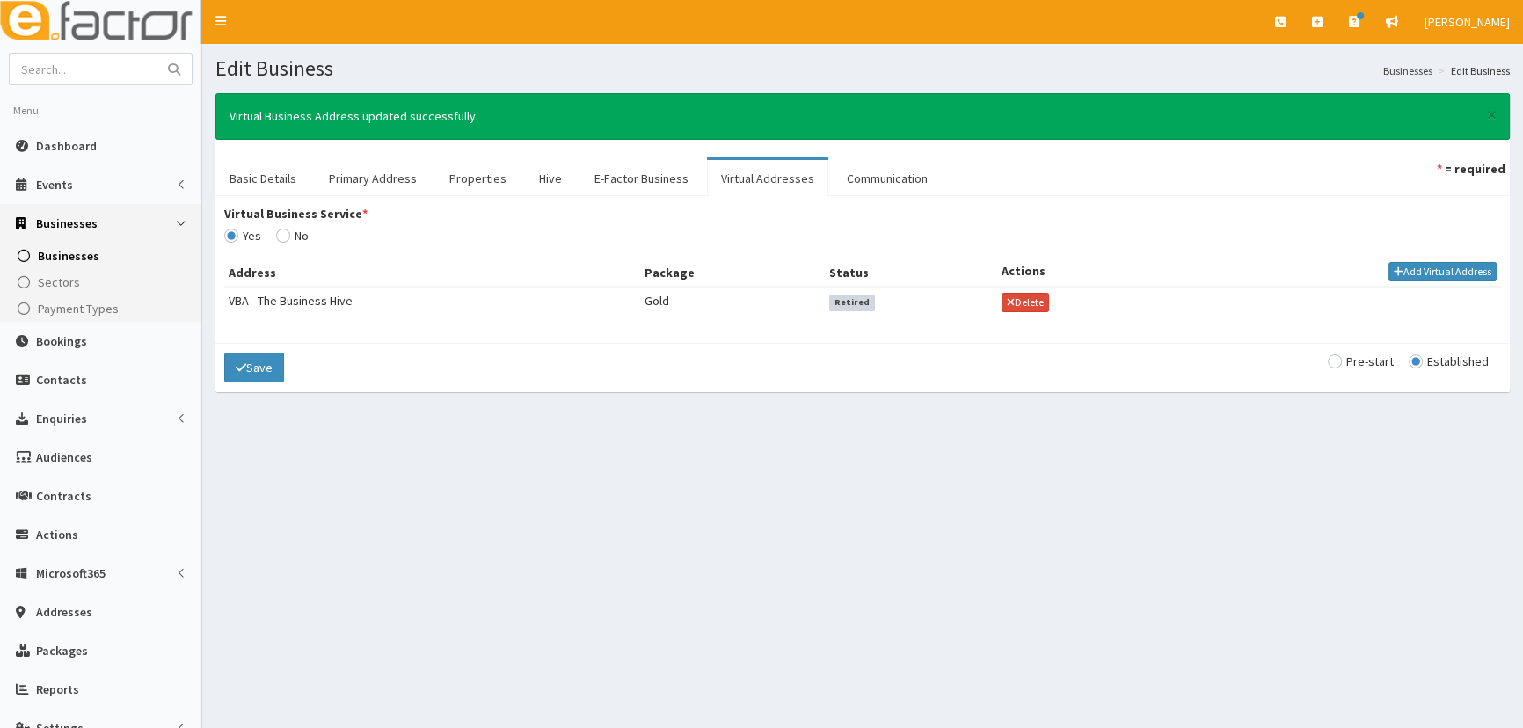
click at [284, 237] on input "Virtual Business Service *" at bounding box center [292, 236] width 33 height 12
radio input "true"
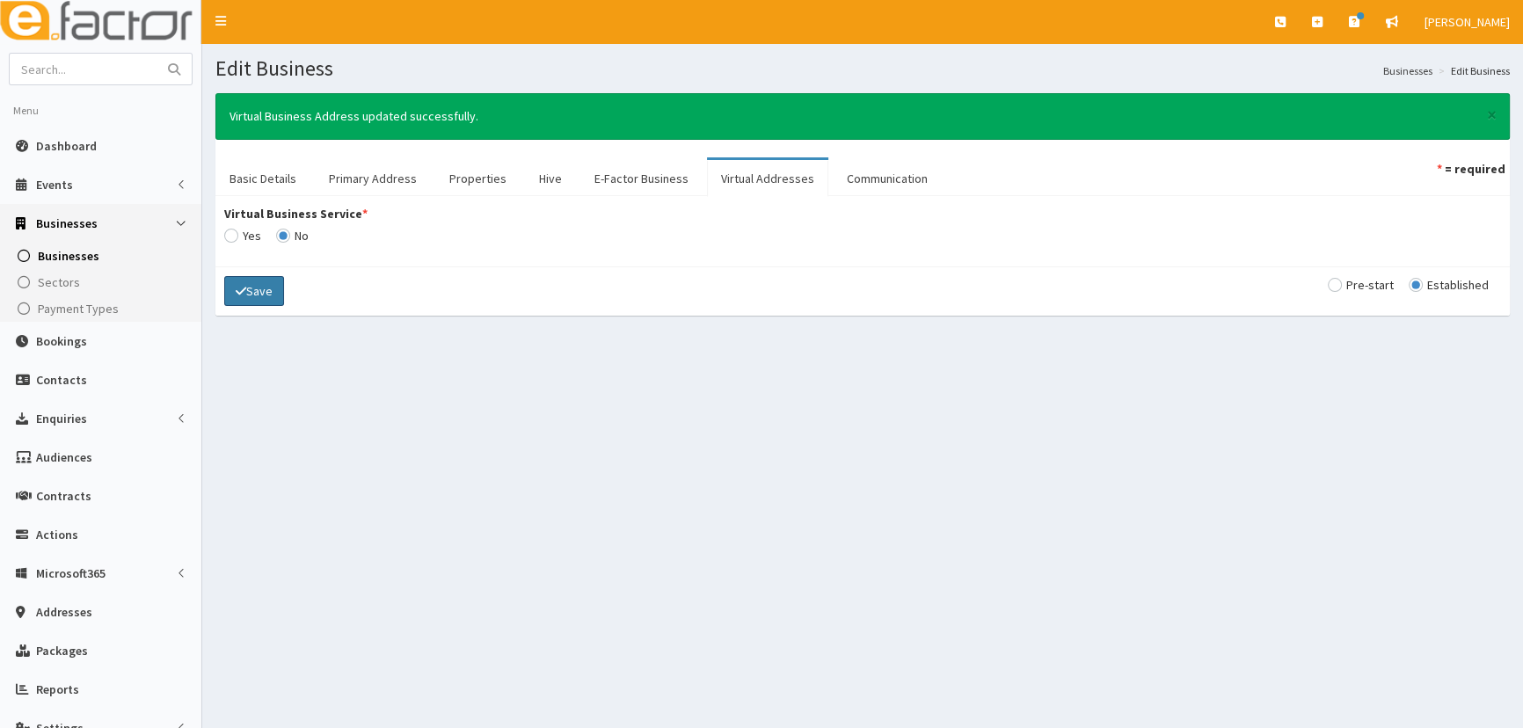
click at [277, 287] on button "Save" at bounding box center [254, 291] width 60 height 30
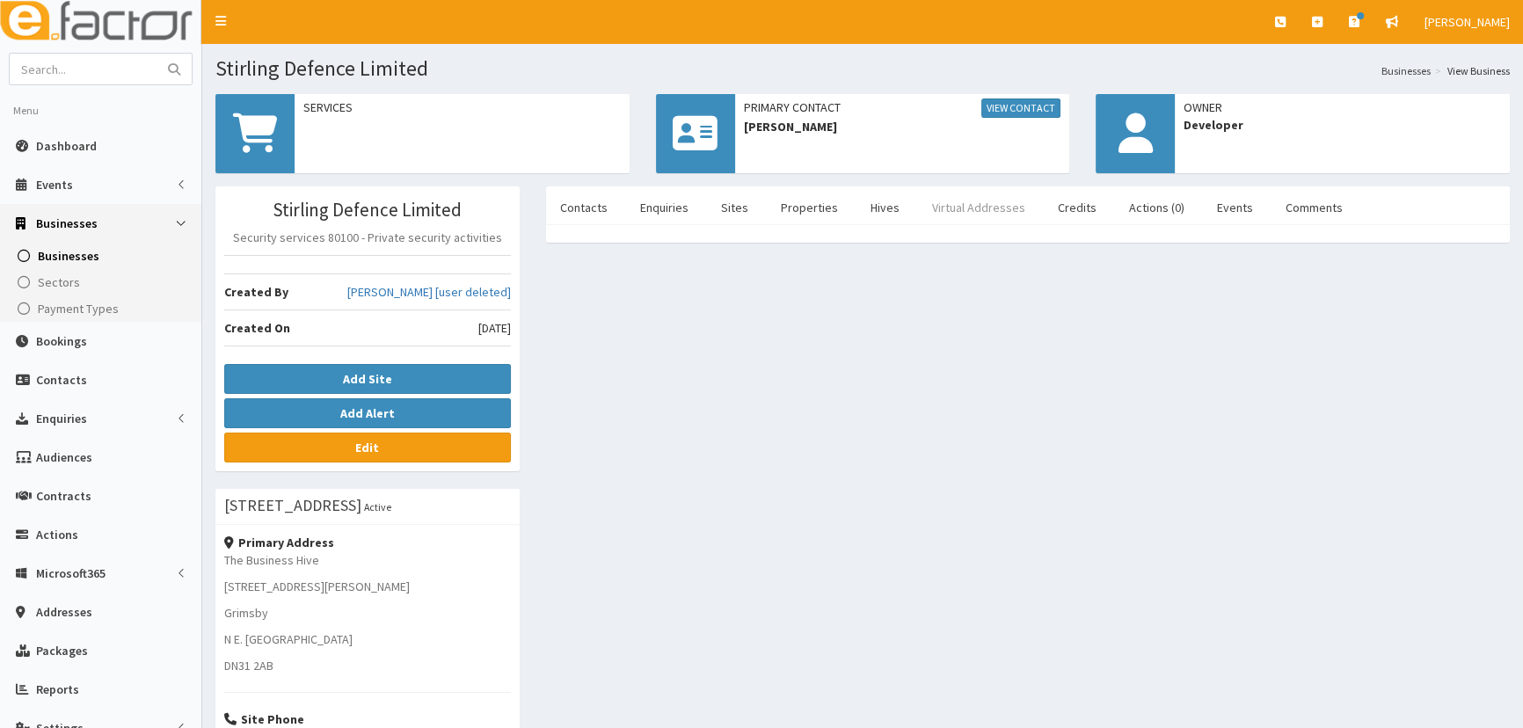
click at [918, 203] on link "Virtual Addresses" at bounding box center [978, 207] width 121 height 37
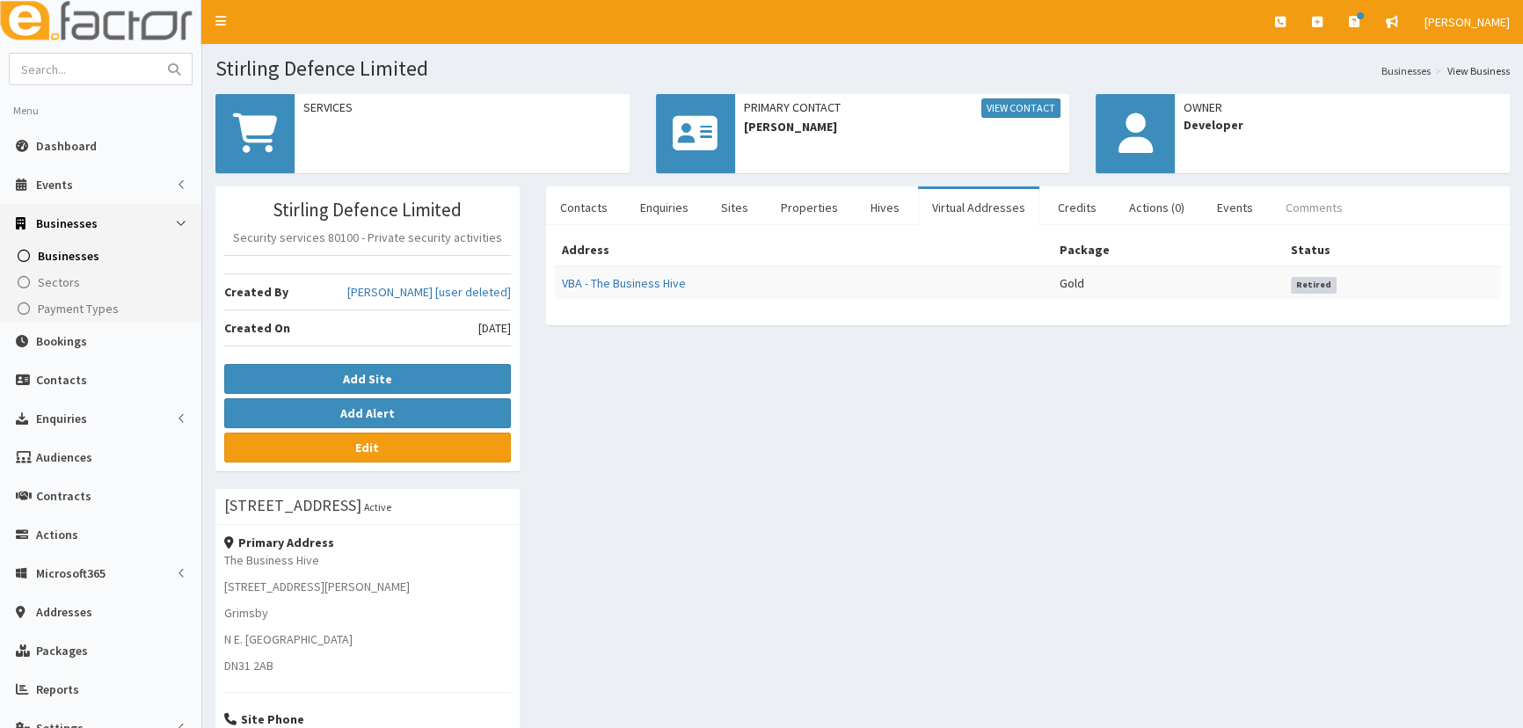
click at [1293, 207] on link "Comments" at bounding box center [1314, 207] width 85 height 37
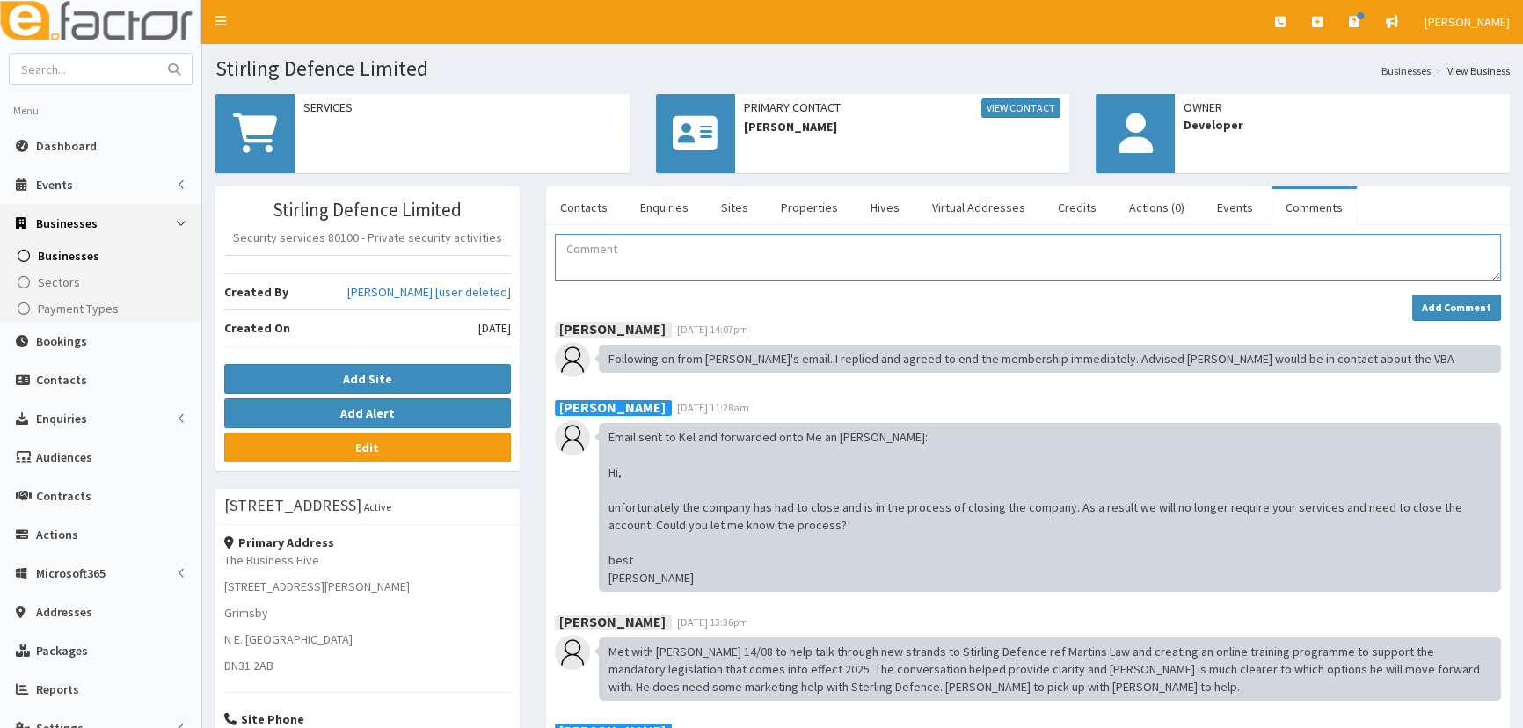
click at [917, 272] on textarea "Comment" at bounding box center [1028, 257] width 947 height 47
type textarea "VBA date has expired"
click at [1434, 303] on strong "Add Comment" at bounding box center [1456, 307] width 69 height 13
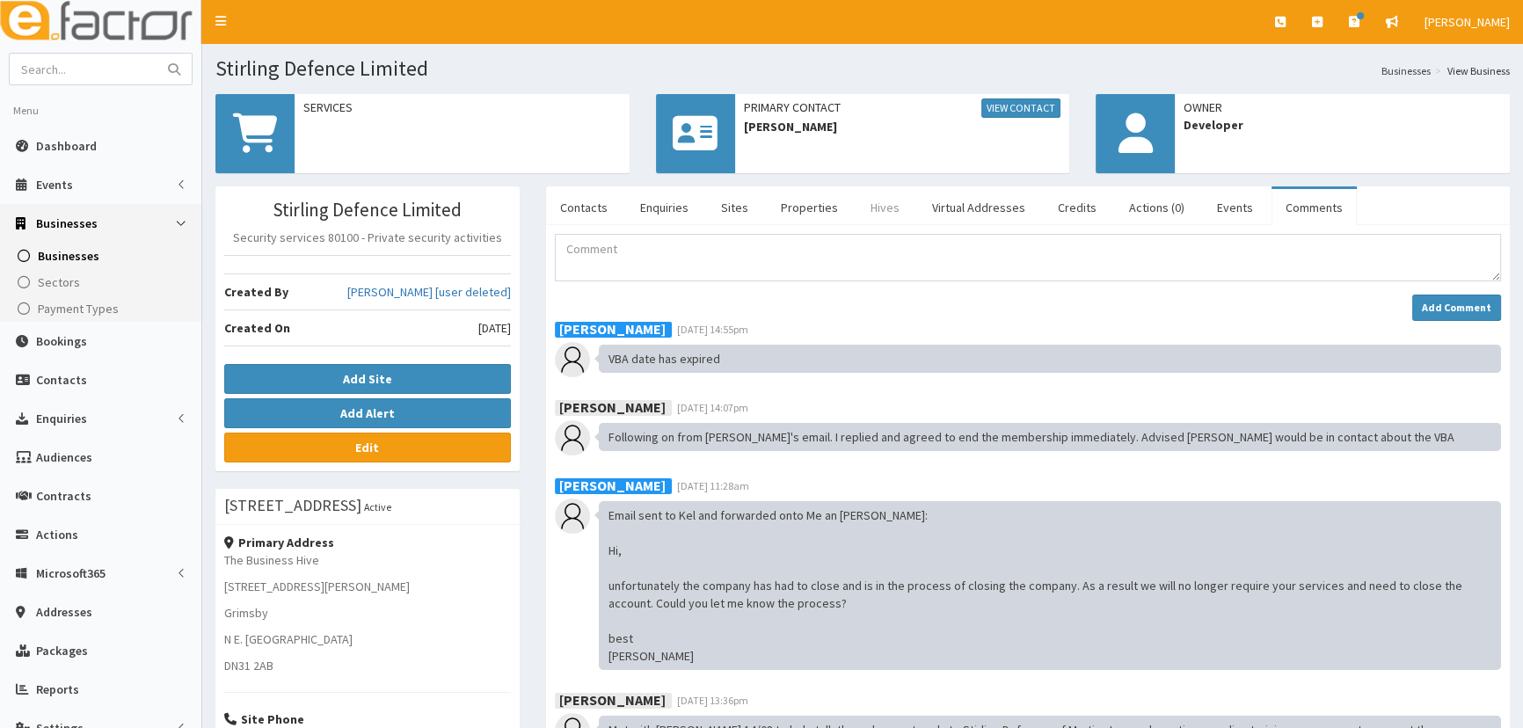
click at [876, 208] on link "Hives" at bounding box center [885, 207] width 57 height 37
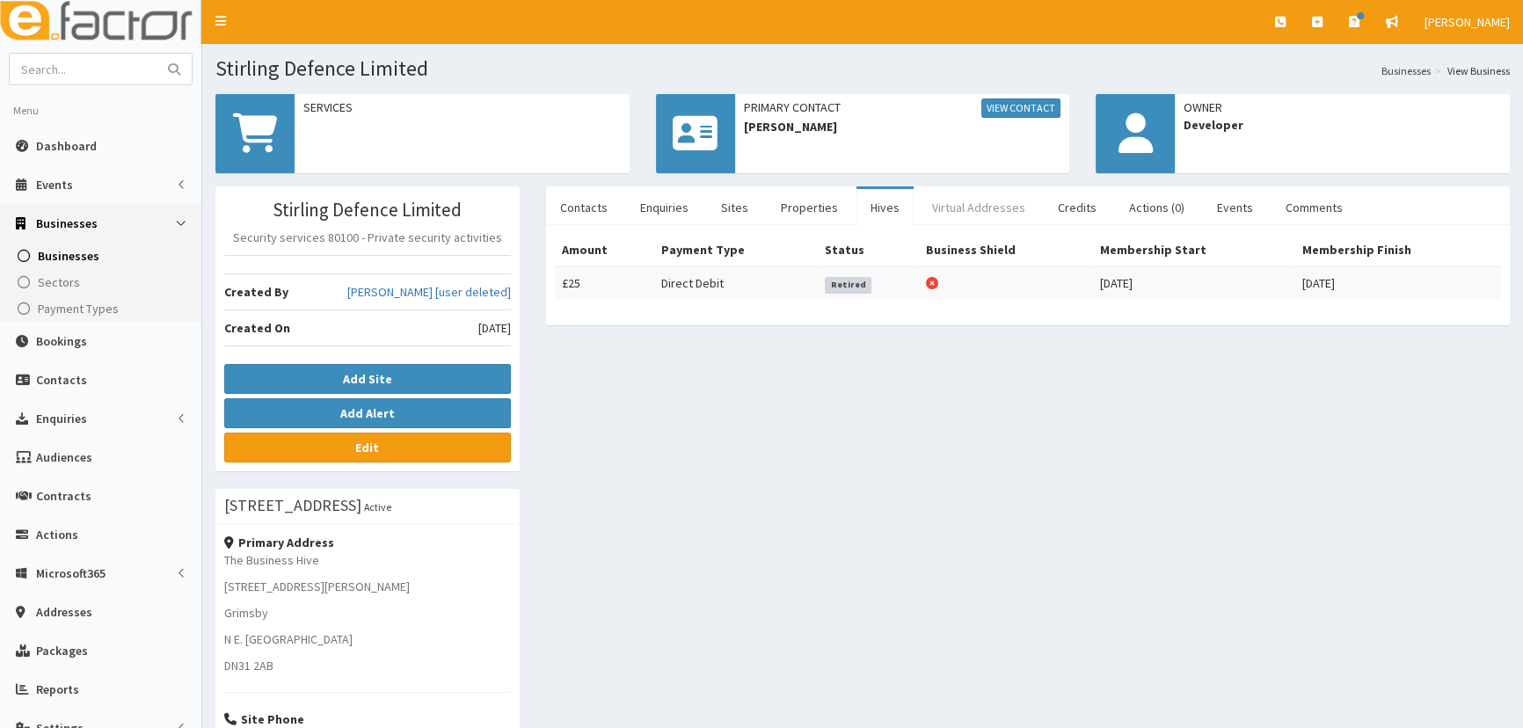
click at [933, 206] on link "Virtual Addresses" at bounding box center [978, 207] width 121 height 37
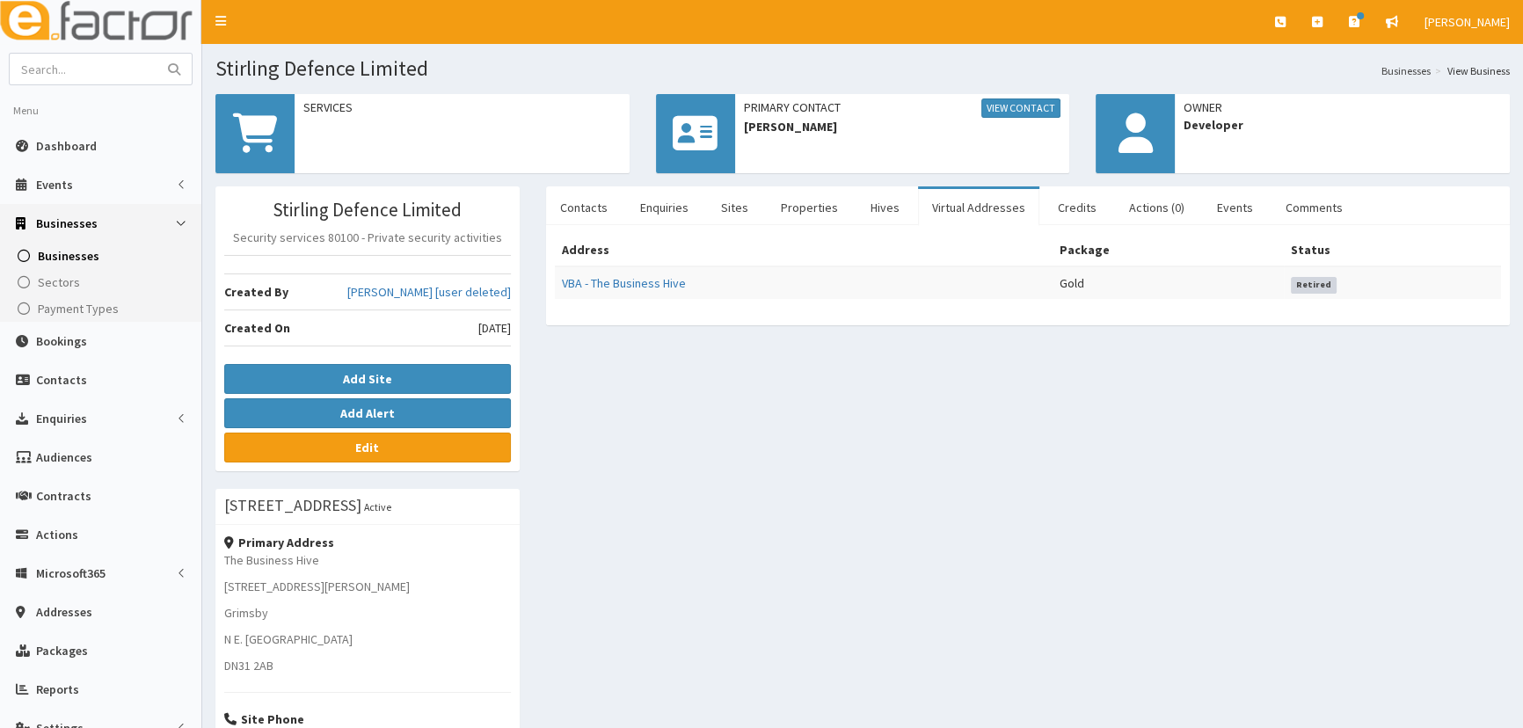
click at [1000, 457] on div "Stirling Defence Limited Security services 80100 - Private security activities …" at bounding box center [862, 594] width 1321 height 817
click at [806, 446] on div "Stirling Defence Limited Security services 80100 - Private security activities …" at bounding box center [862, 594] width 1321 height 817
